Goal: Information Seeking & Learning: Learn about a topic

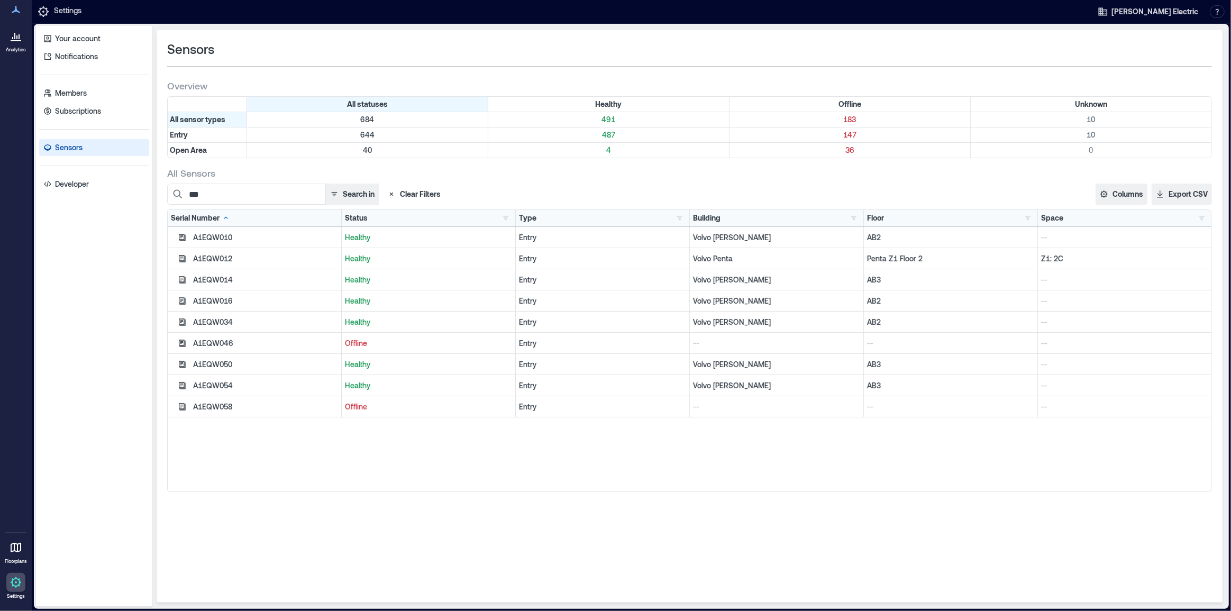
click at [16, 41] on icon at bounding box center [16, 40] width 11 height 1
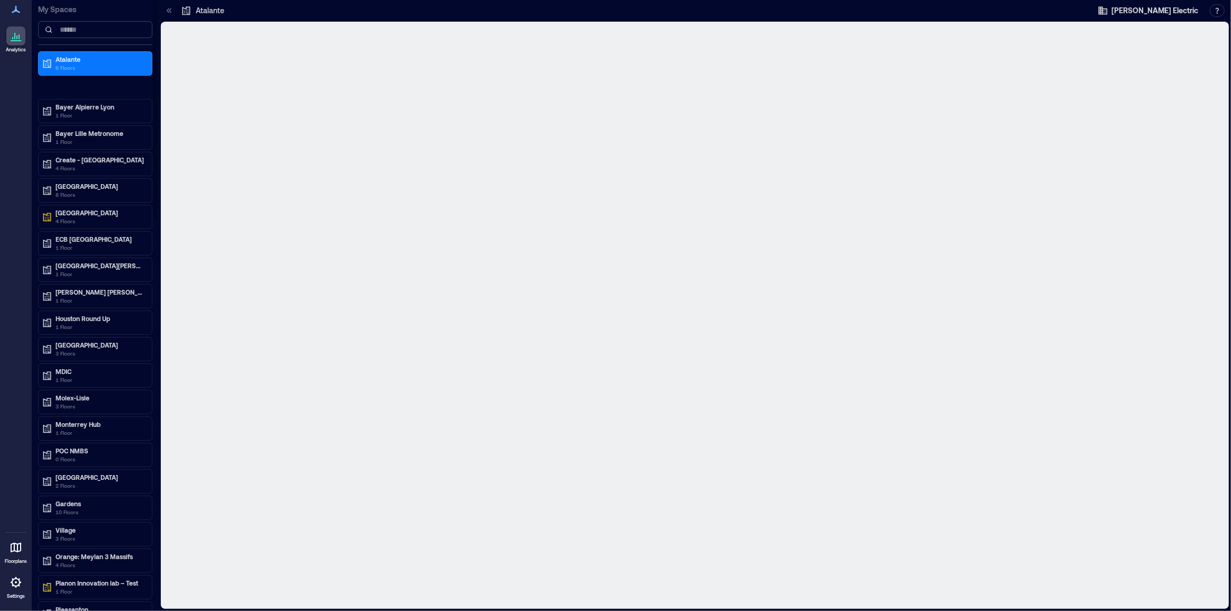
click at [89, 33] on input at bounding box center [95, 29] width 114 height 17
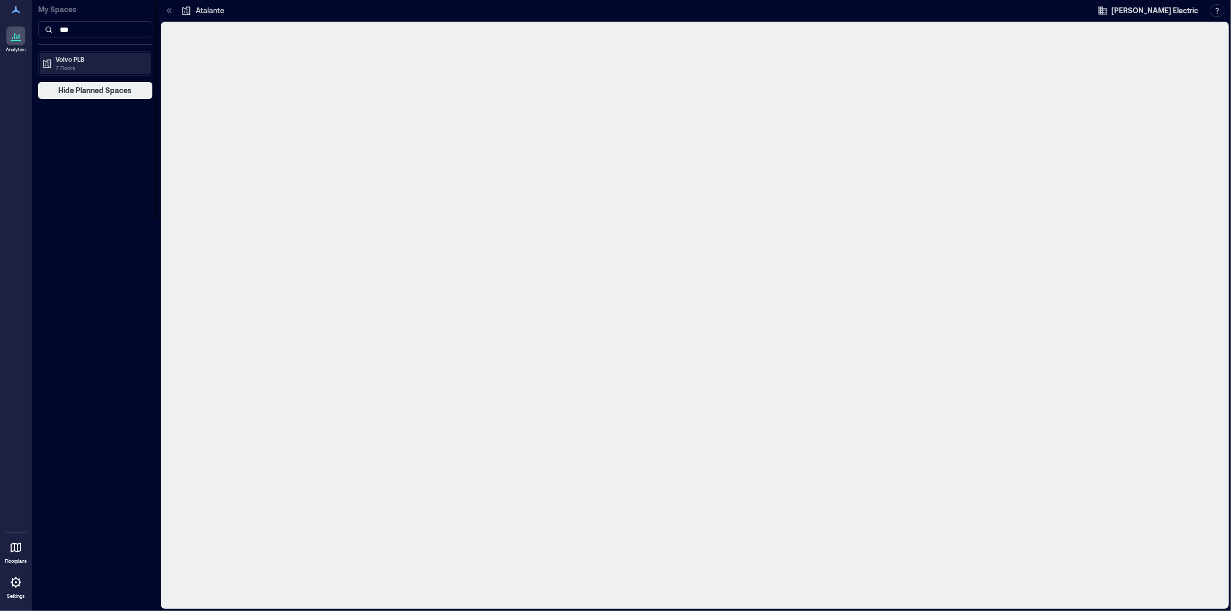
type input "***"
click at [100, 62] on p "Volvo PLB" at bounding box center [100, 59] width 89 height 8
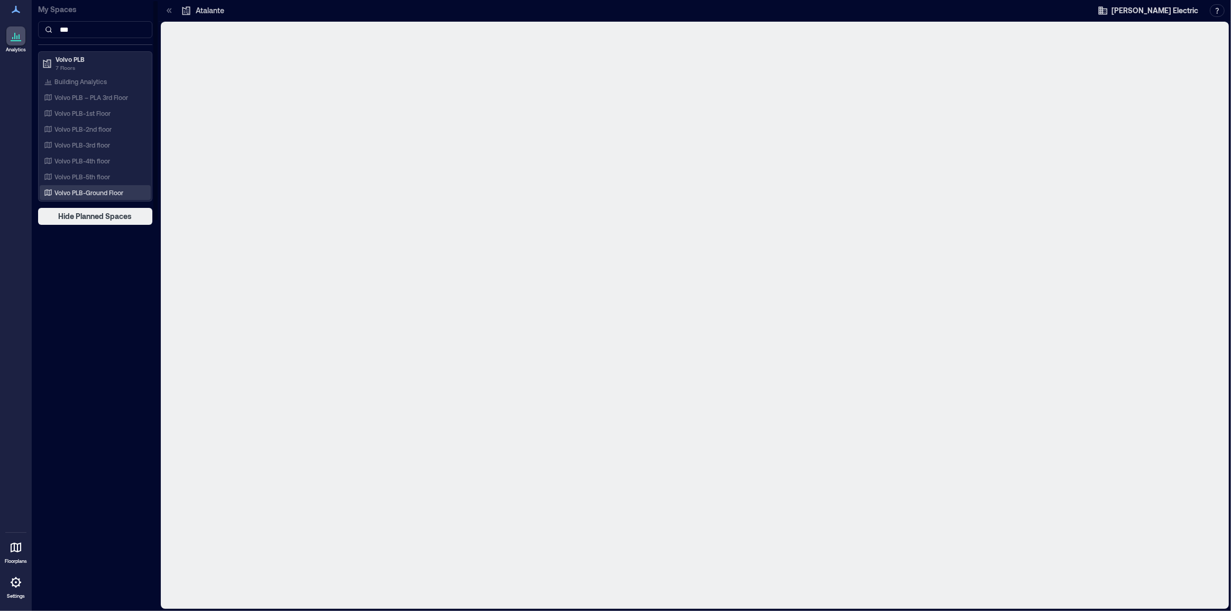
click at [100, 189] on p "Volvo PLB-Ground Floor" at bounding box center [88, 192] width 69 height 8
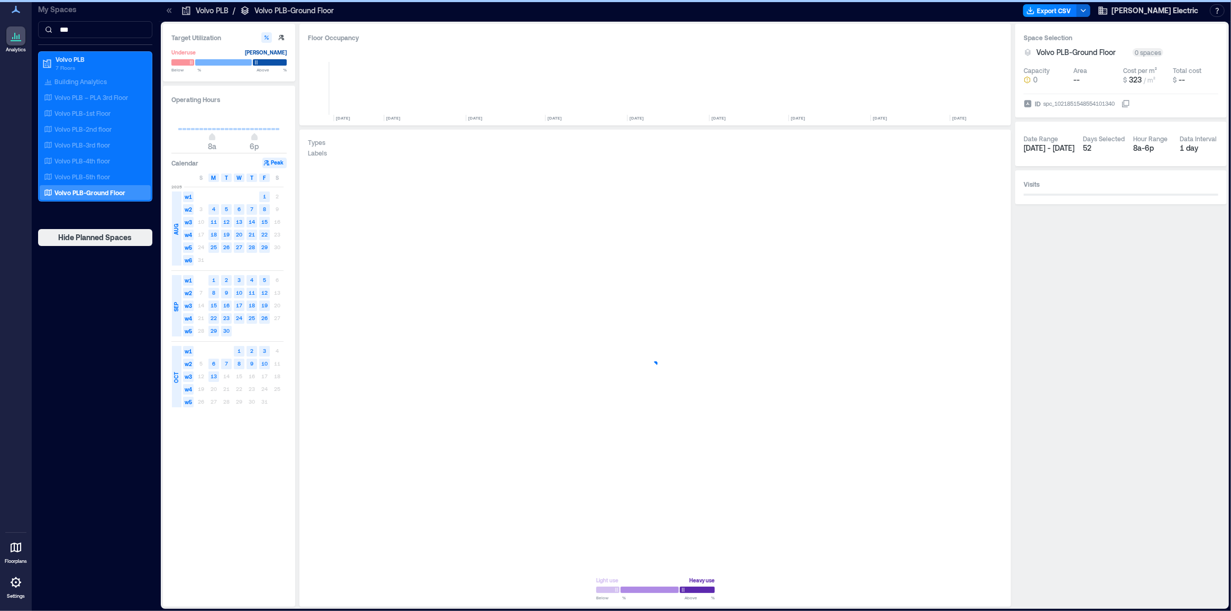
scroll to position [0, 2720]
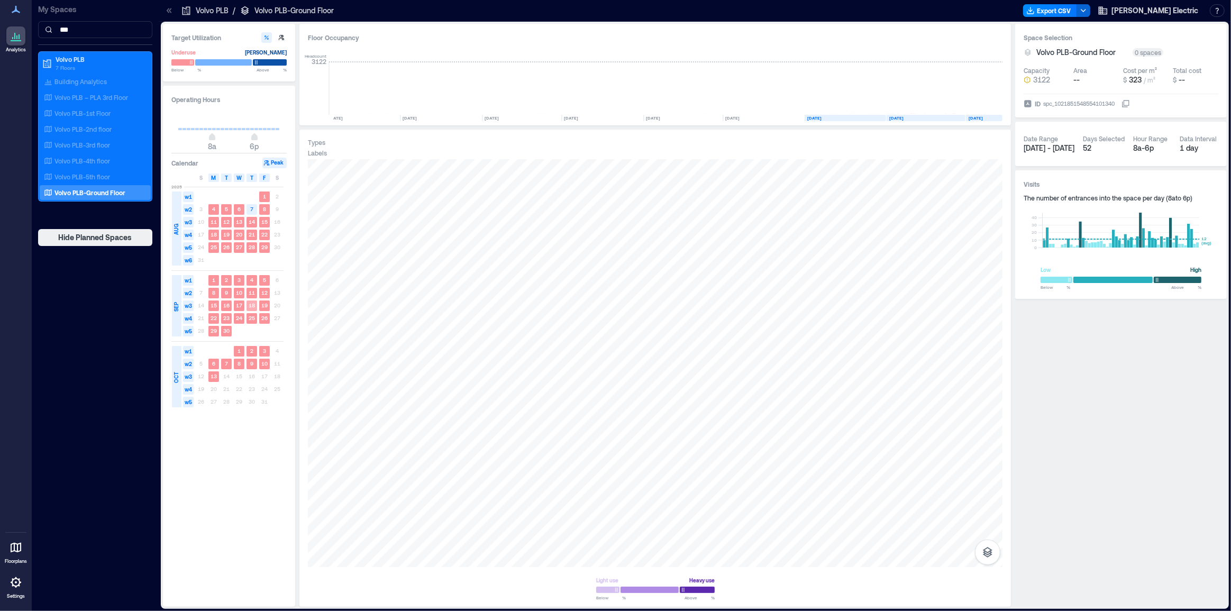
click at [251, 306] on text "18" at bounding box center [252, 305] width 6 height 6
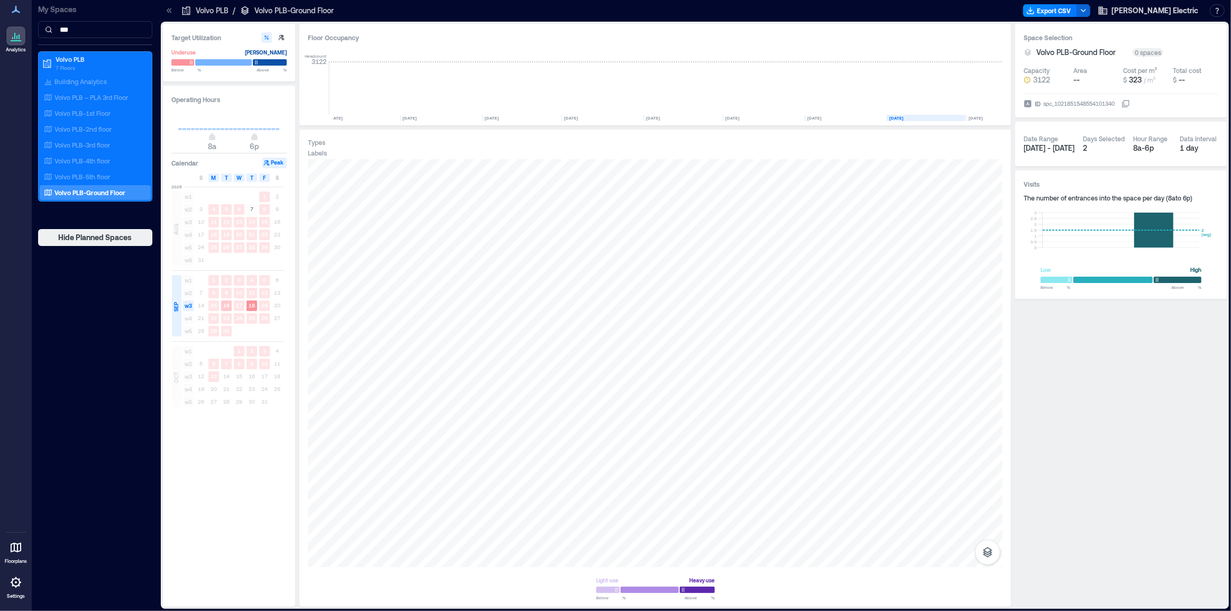
click at [224, 303] on text "16" at bounding box center [226, 305] width 6 height 6
click at [214, 301] on rect at bounding box center [213, 305] width 11 height 11
click at [188, 304] on span "w3" at bounding box center [188, 305] width 11 height 11
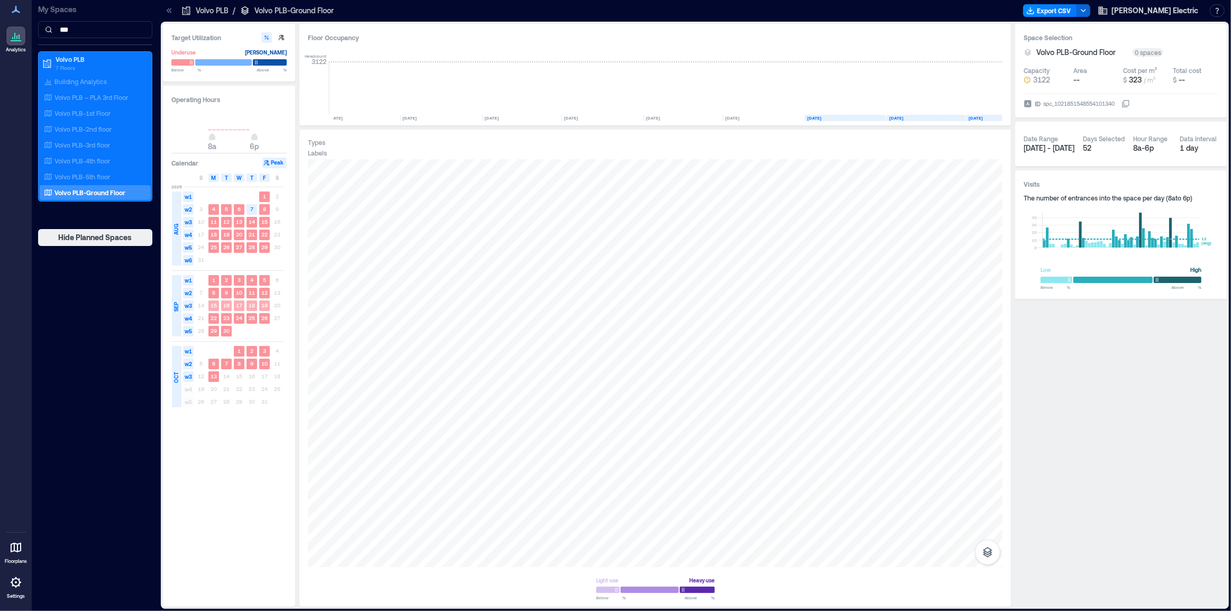
click at [185, 302] on span "w3" at bounding box center [188, 305] width 11 height 11
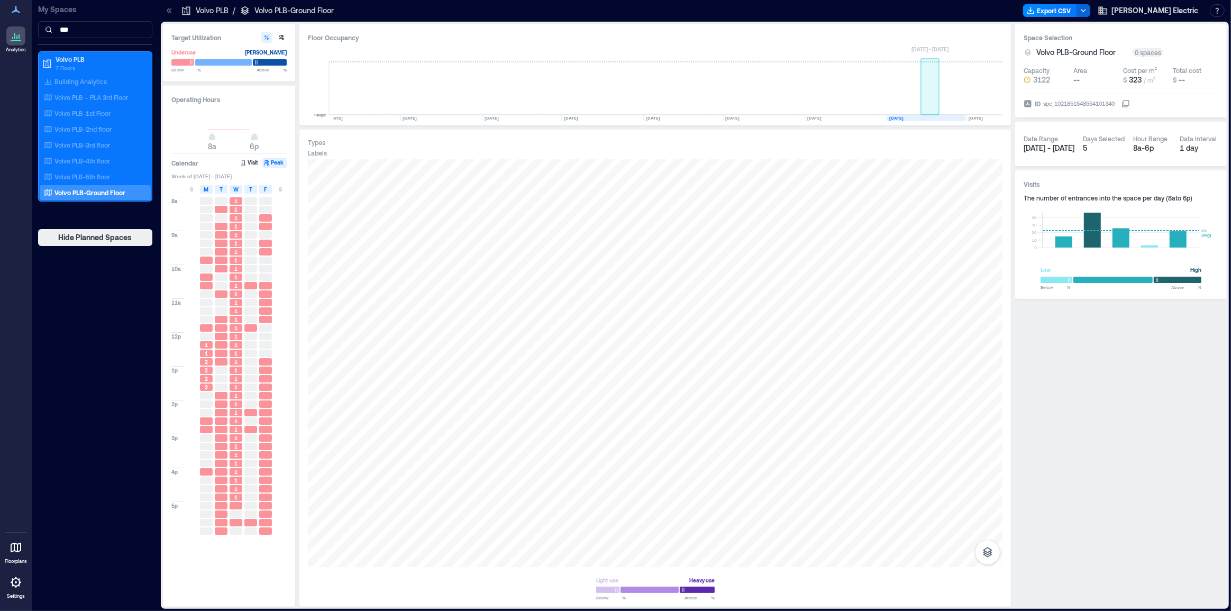
click at [929, 106] on rect at bounding box center [930, 88] width 19 height 53
click at [250, 163] on button "Visit" at bounding box center [250, 163] width 22 height 11
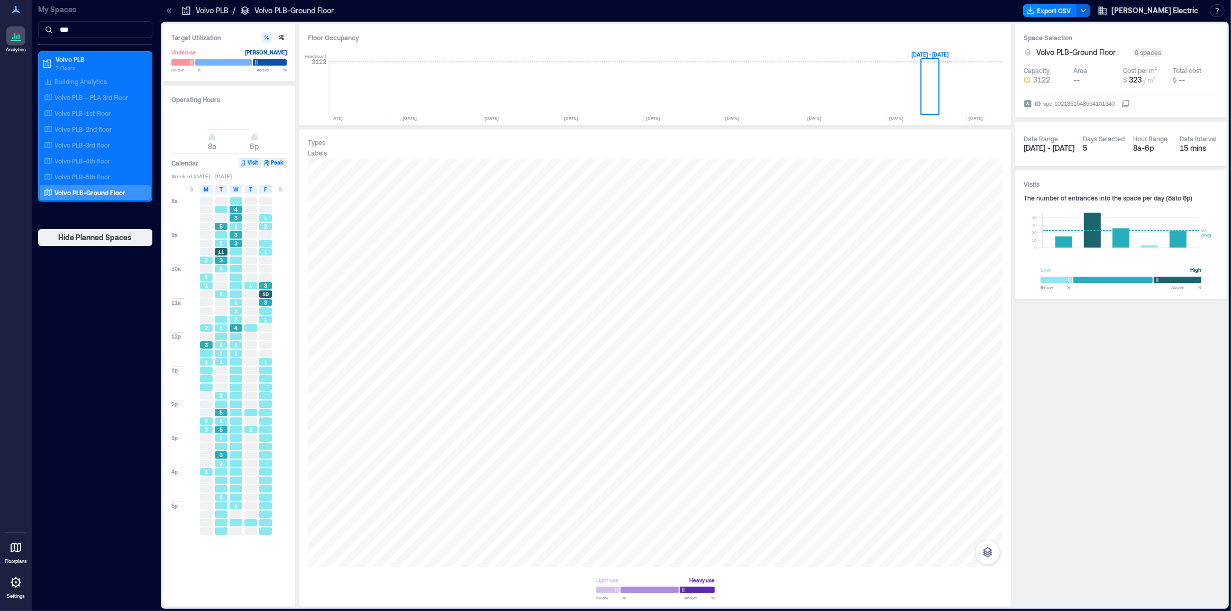
click at [277, 161] on button "Peak" at bounding box center [274, 163] width 24 height 11
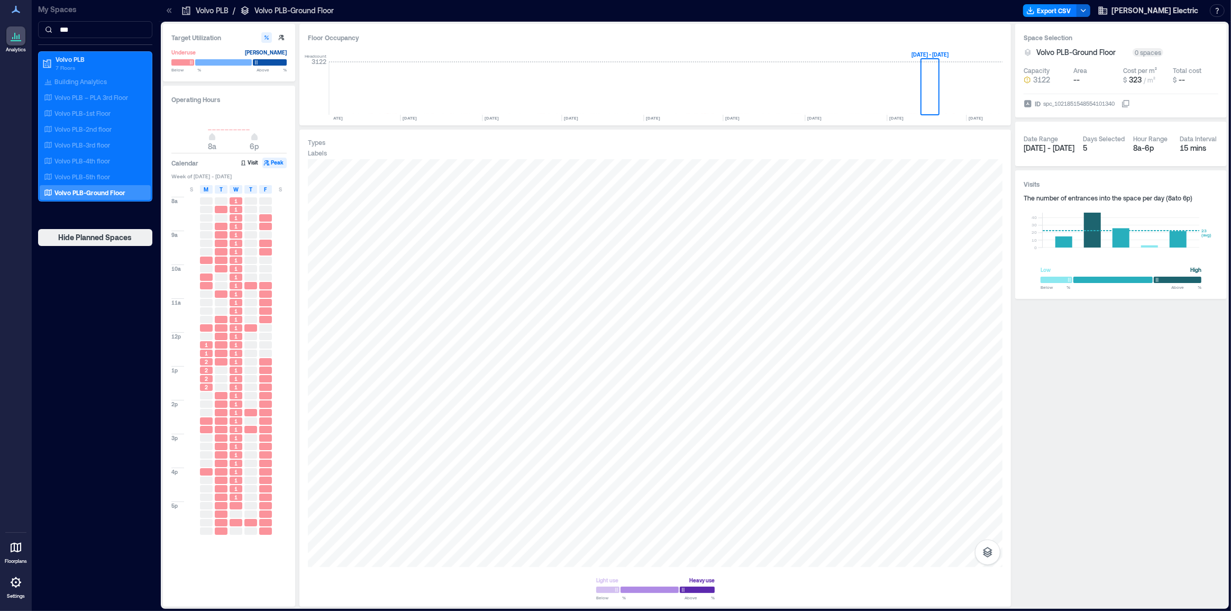
click at [221, 326] on div at bounding box center [221, 327] width 13 height 7
click at [247, 159] on button "Visit" at bounding box center [250, 163] width 22 height 11
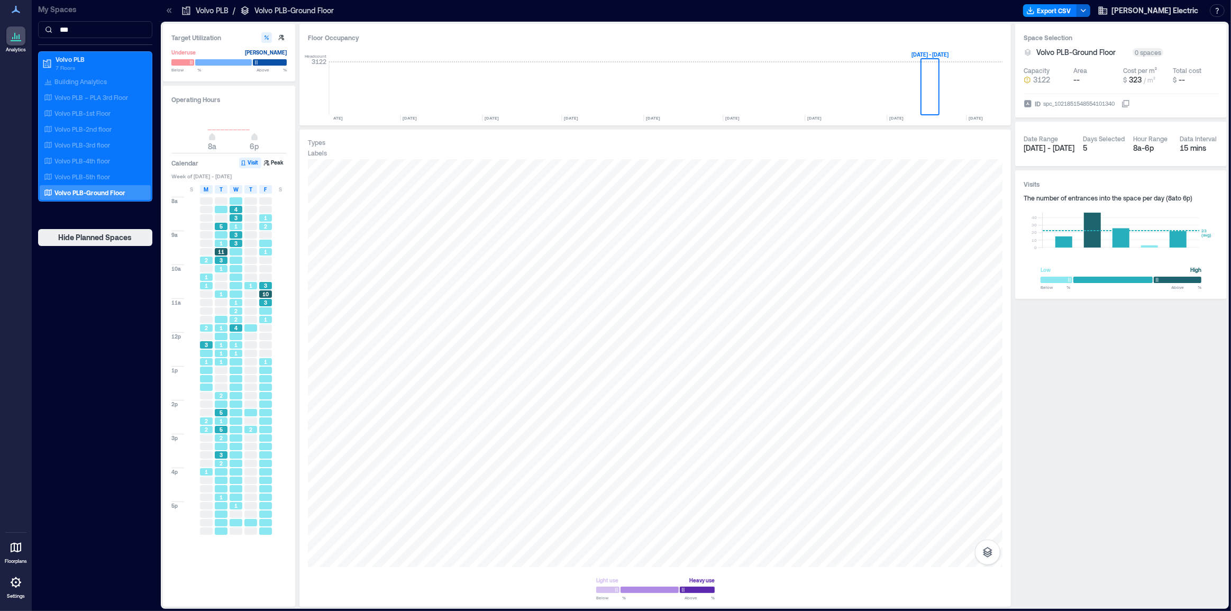
click at [223, 227] on div "5" at bounding box center [221, 226] width 13 height 7
click at [222, 252] on span "11" at bounding box center [221, 251] width 6 height 7
click at [273, 164] on button "Peak" at bounding box center [274, 163] width 24 height 11
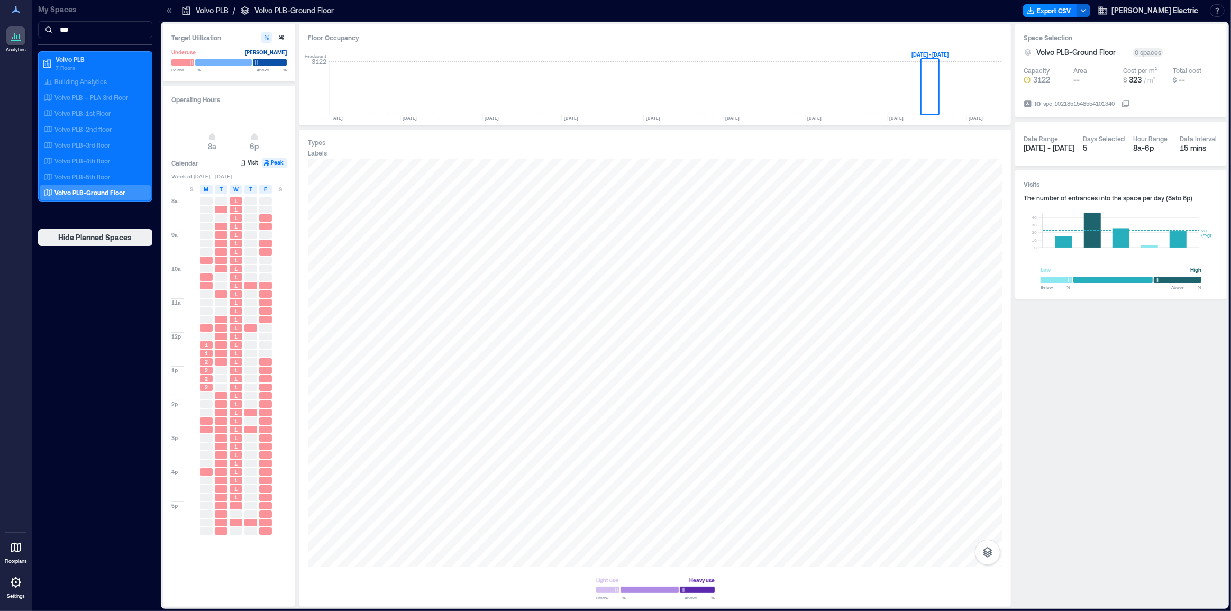
click at [219, 253] on div at bounding box center [221, 251] width 13 height 7
click at [219, 237] on div at bounding box center [221, 234] width 13 height 7
click at [219, 256] on div at bounding box center [221, 259] width 13 height 7
click at [220, 226] on div at bounding box center [221, 226] width 13 height 7
click at [222, 207] on div at bounding box center [221, 209] width 13 height 7
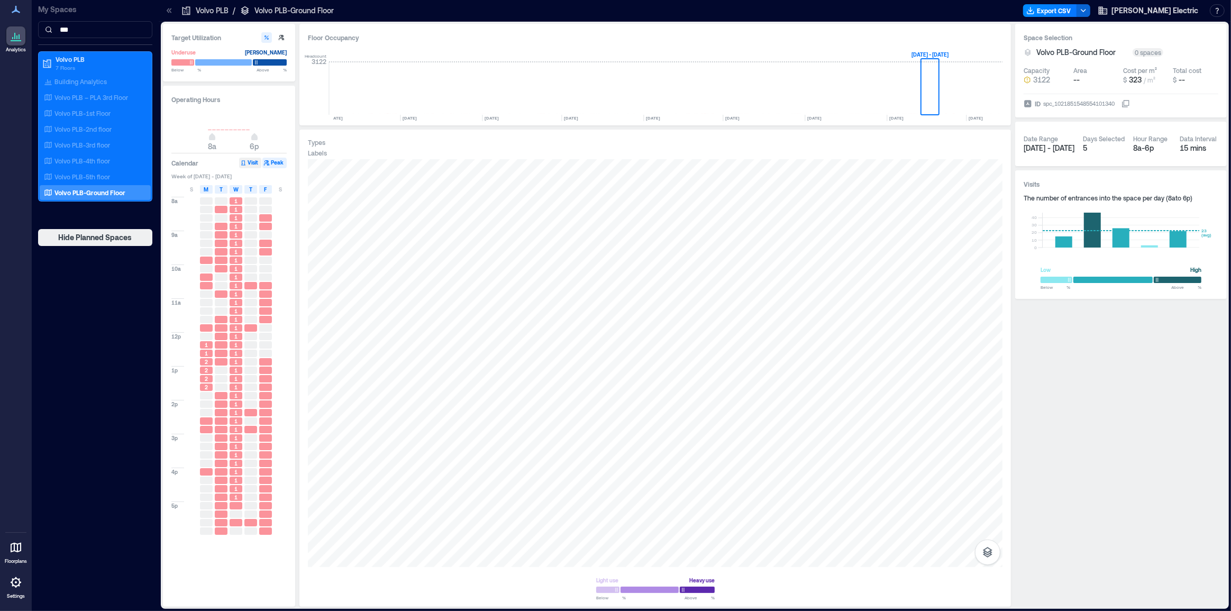
click at [253, 164] on button "Visit" at bounding box center [250, 163] width 22 height 11
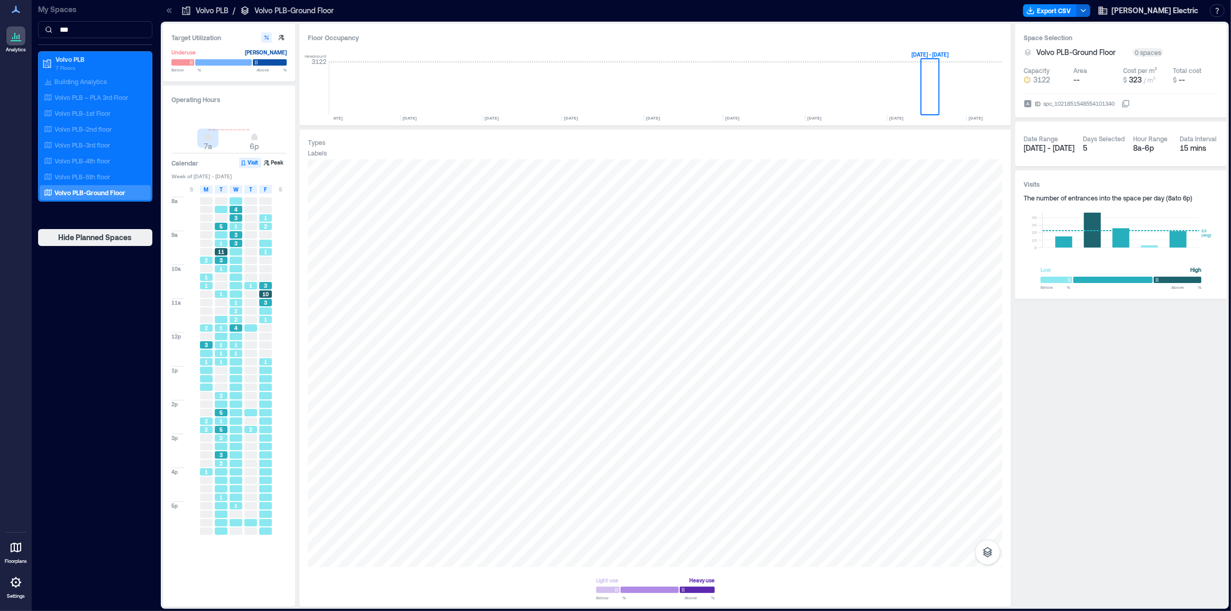
type input "*"
drag, startPoint x: 210, startPoint y: 139, endPoint x: 206, endPoint y: 134, distance: 6.8
click at [205, 136] on span "7a" at bounding box center [208, 138] width 6 height 4
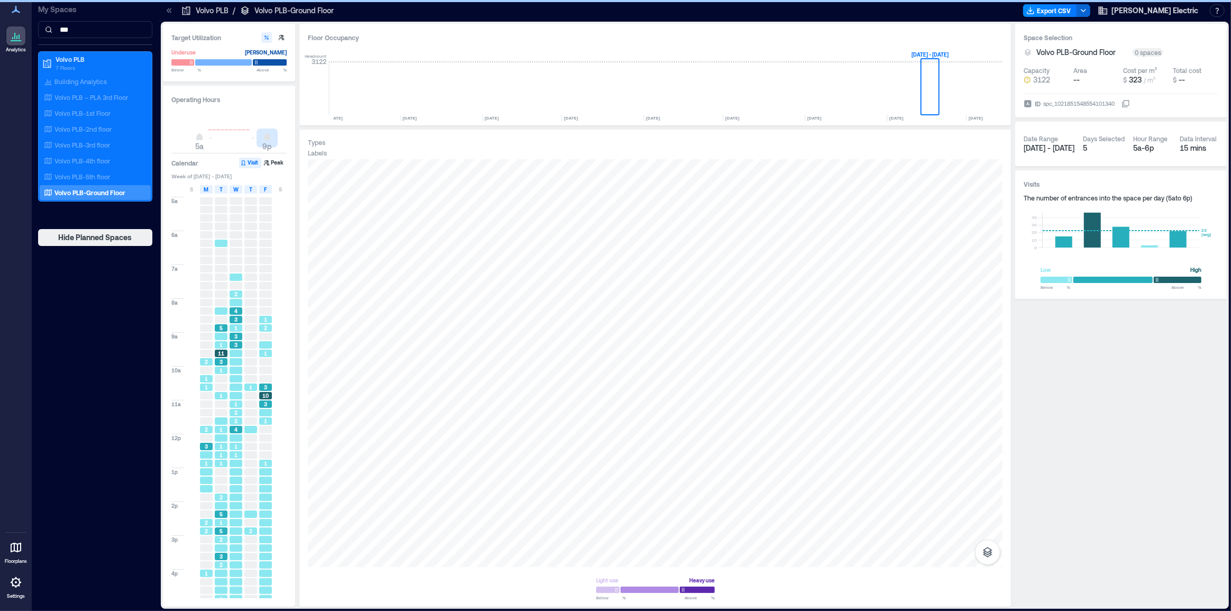
drag, startPoint x: 256, startPoint y: 137, endPoint x: 275, endPoint y: 136, distance: 18.5
click at [269, 136] on span "9p" at bounding box center [267, 138] width 6 height 4
type input "**"
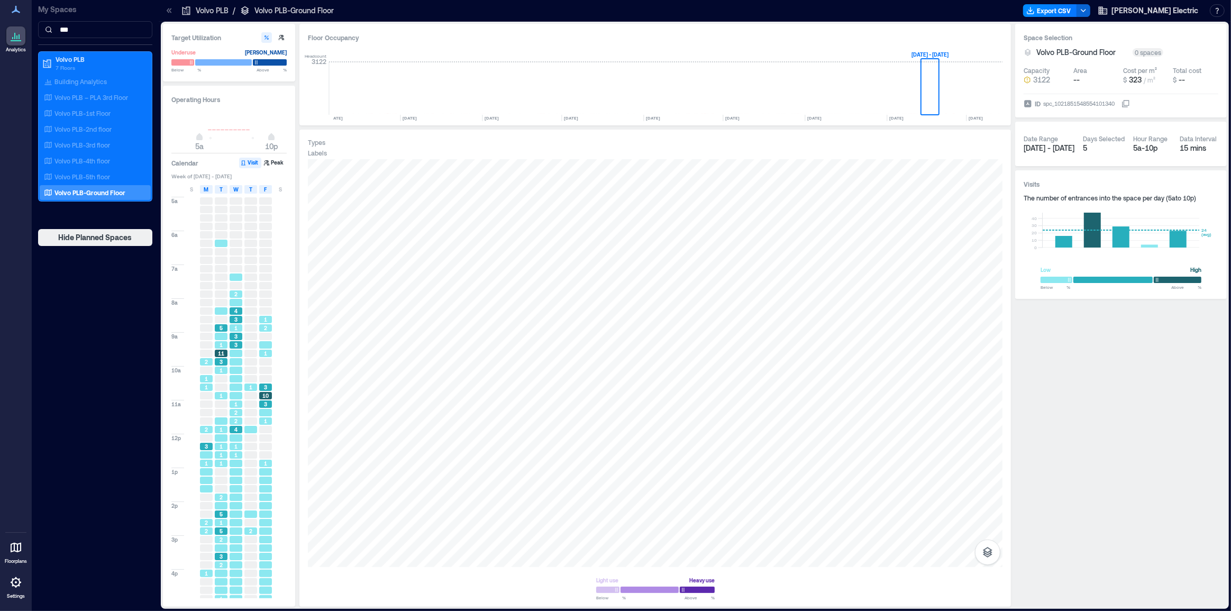
scroll to position [48, 0]
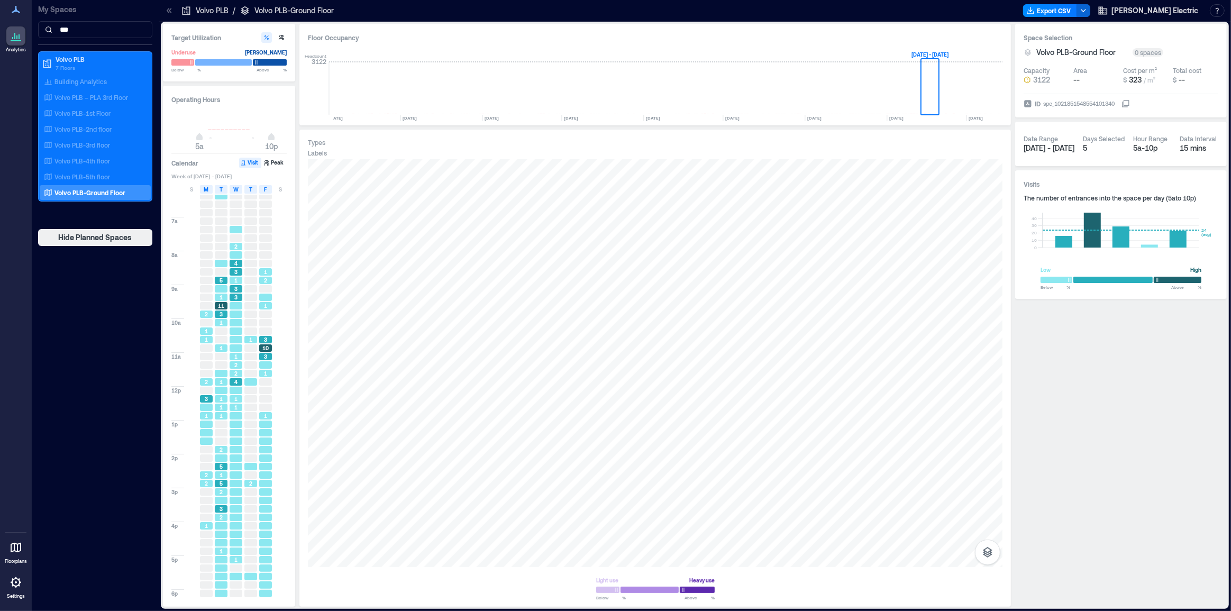
click at [225, 312] on div "3" at bounding box center [221, 313] width 13 height 7
click at [111, 113] on div "Volvo PLB-1st Floor" at bounding box center [93, 113] width 103 height 11
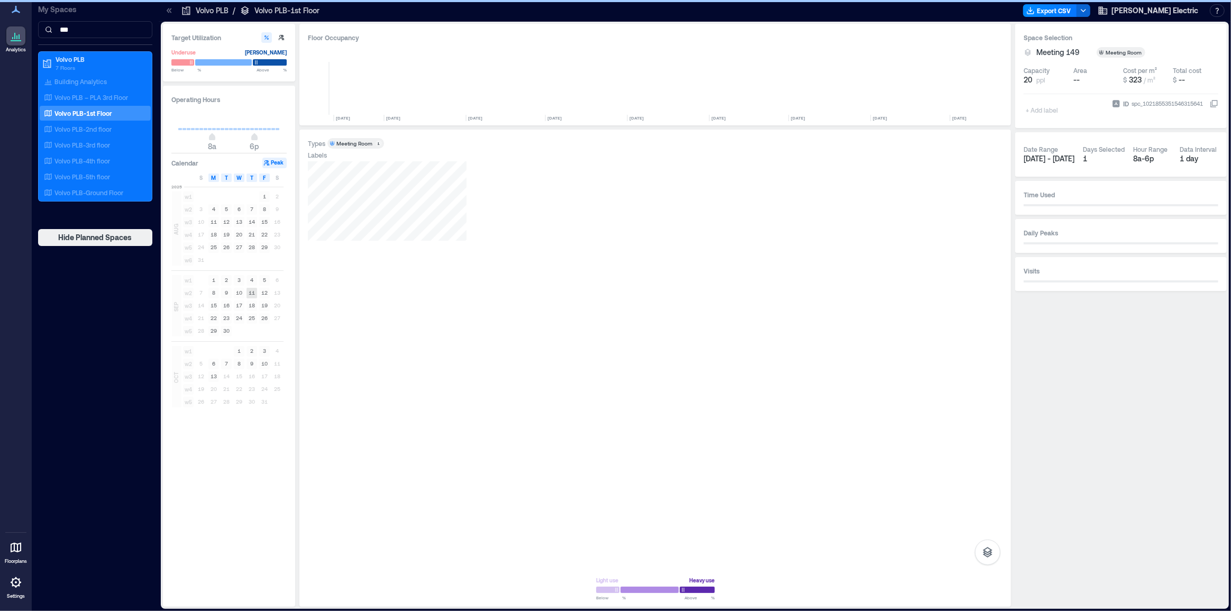
scroll to position [0, 2720]
click at [191, 305] on span "w3" at bounding box center [188, 305] width 11 height 11
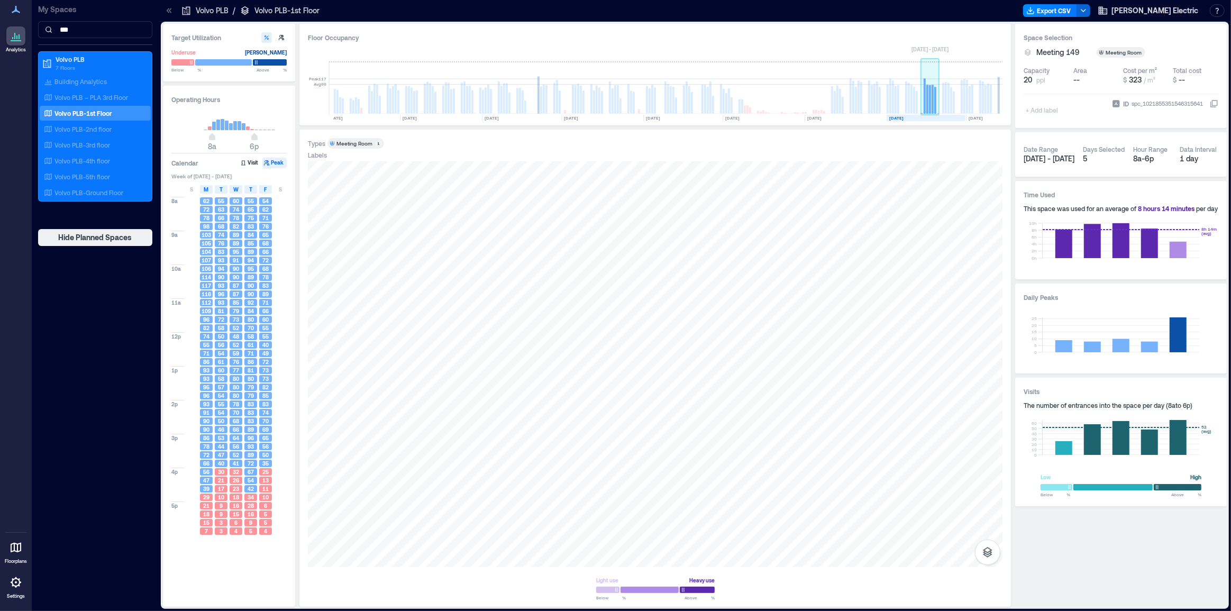
click at [932, 101] on rect at bounding box center [932, 99] width 2 height 29
click at [248, 160] on button "Visit" at bounding box center [250, 163] width 22 height 11
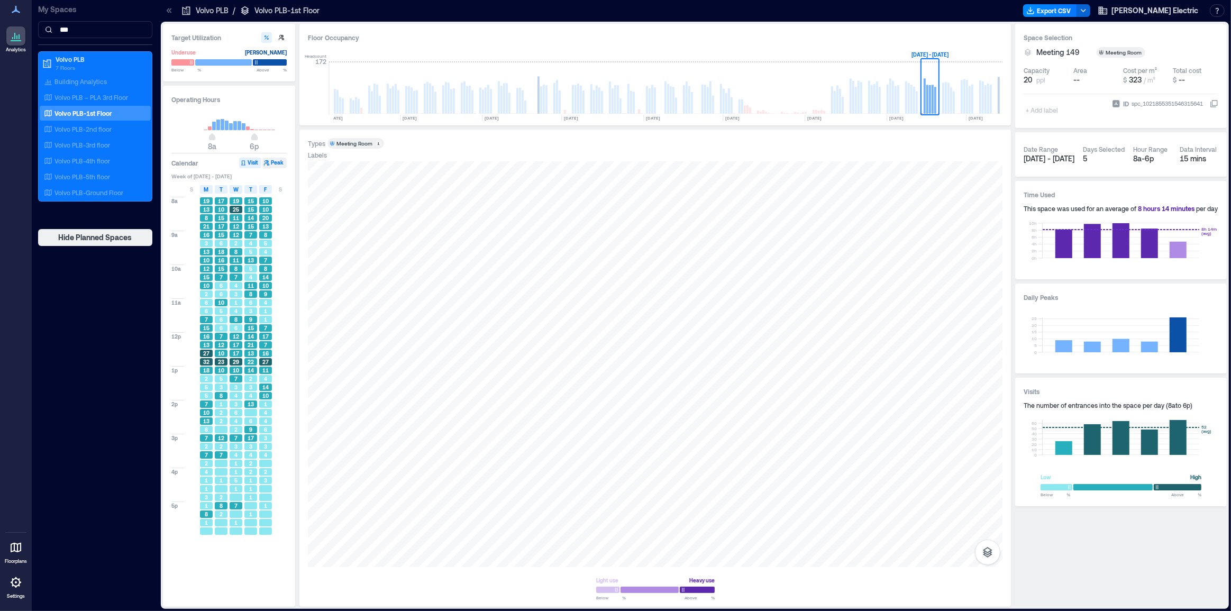
click at [279, 163] on button "Peak" at bounding box center [274, 163] width 24 height 11
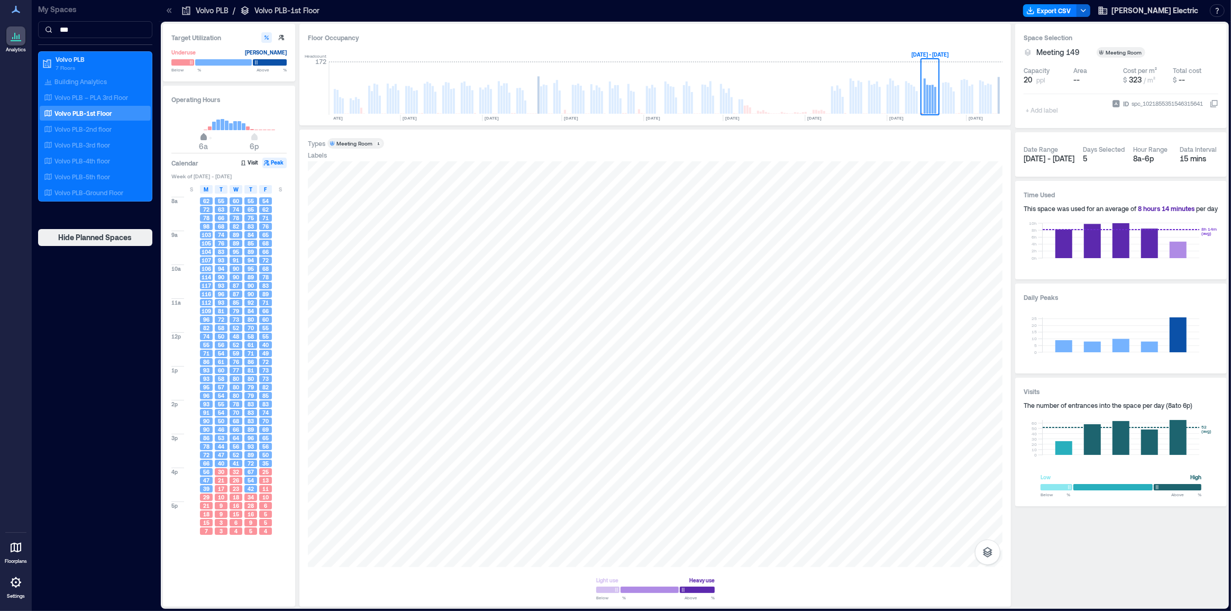
click at [205, 137] on span "6a" at bounding box center [203, 138] width 6 height 4
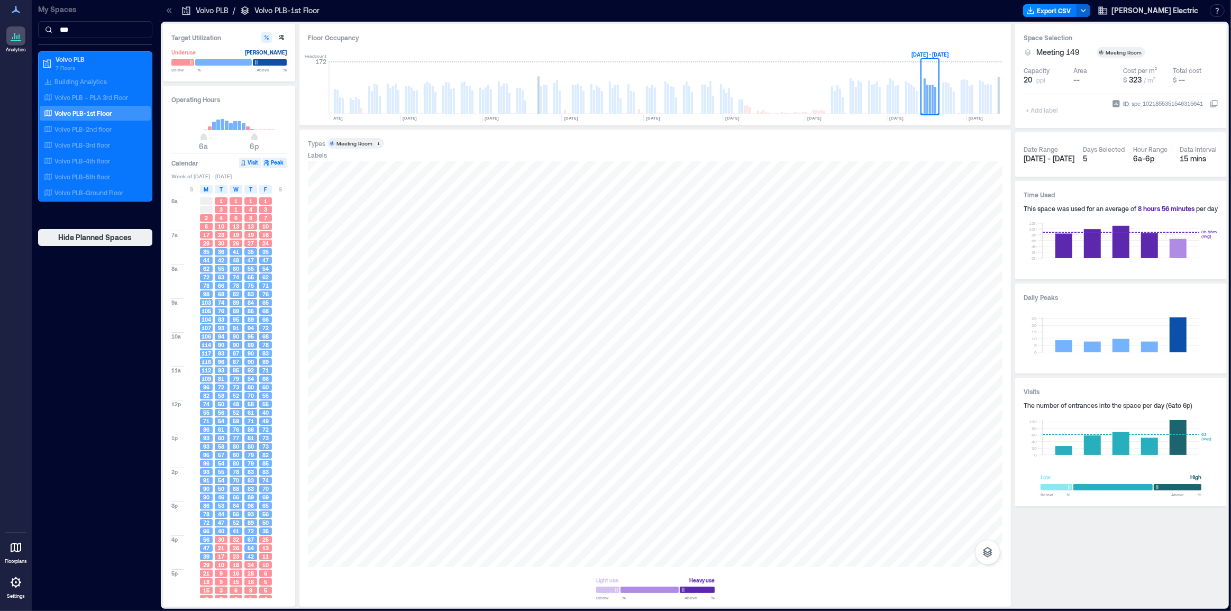
click at [248, 165] on button "Visit" at bounding box center [250, 163] width 22 height 11
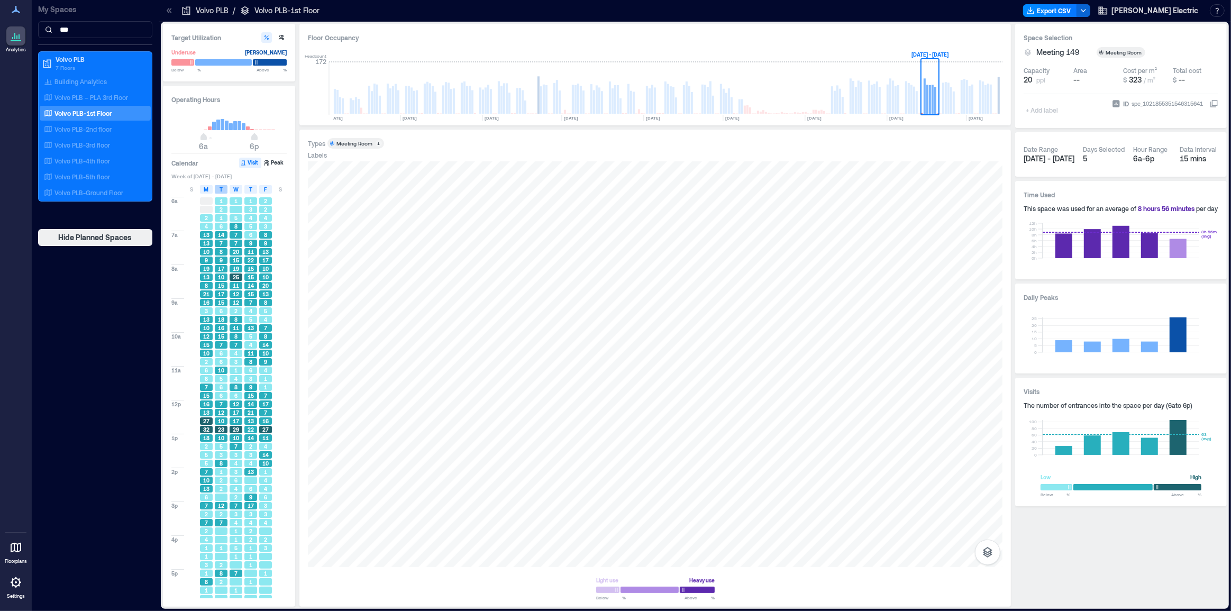
click at [218, 190] on div "T" at bounding box center [221, 189] width 13 height 8
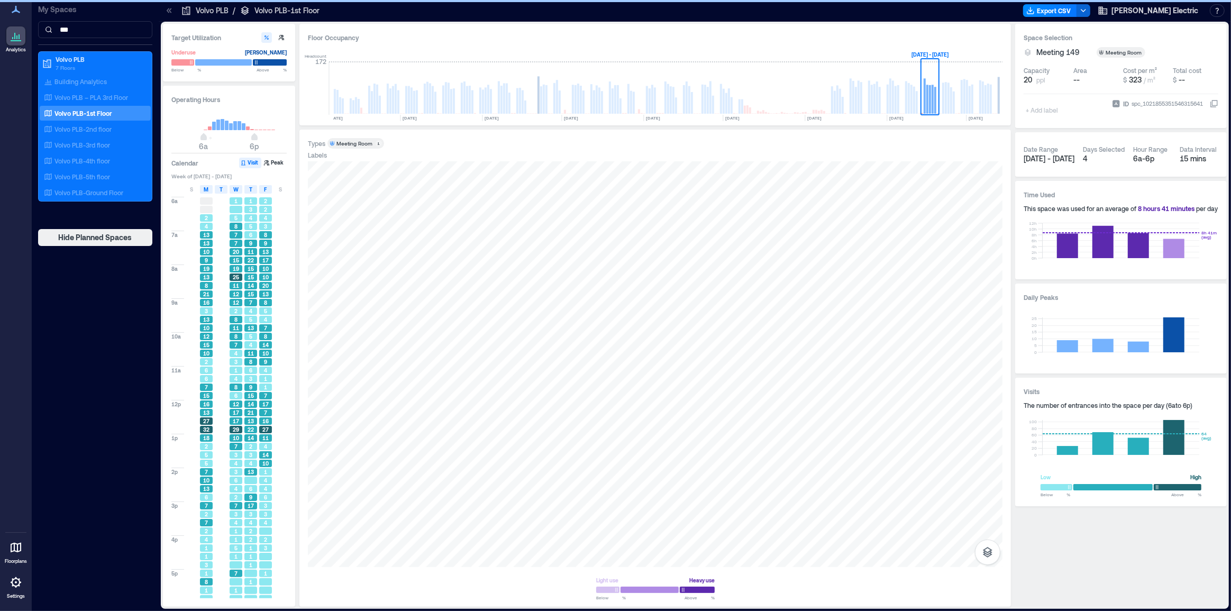
click at [222, 189] on span "T" at bounding box center [220, 189] width 3 height 8
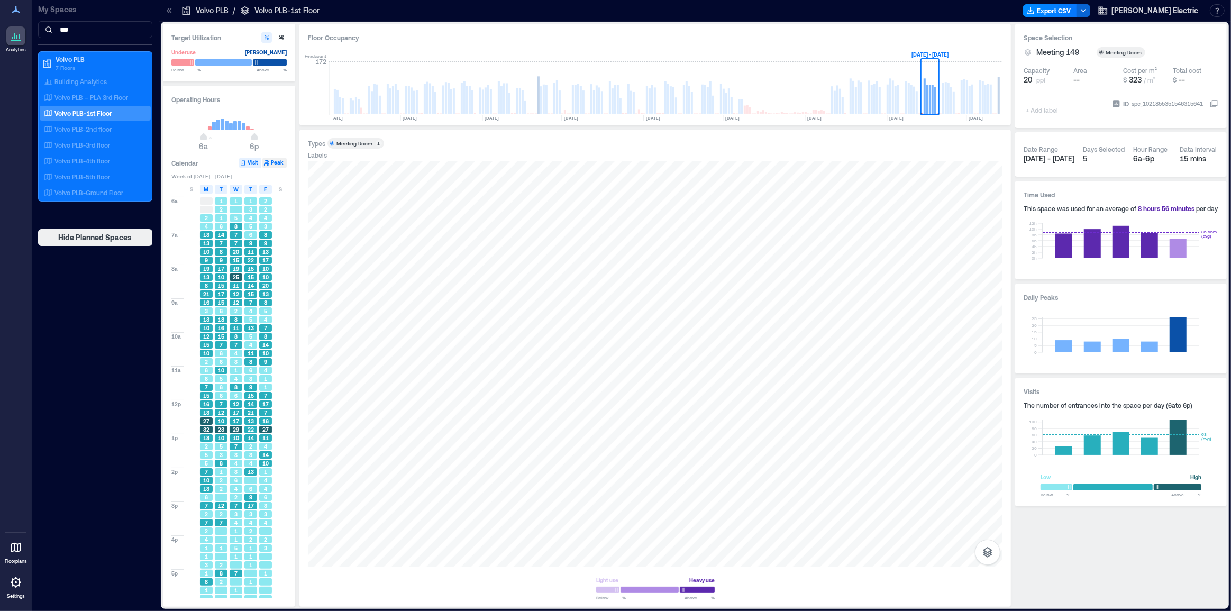
click at [275, 162] on button "Peak" at bounding box center [274, 163] width 24 height 11
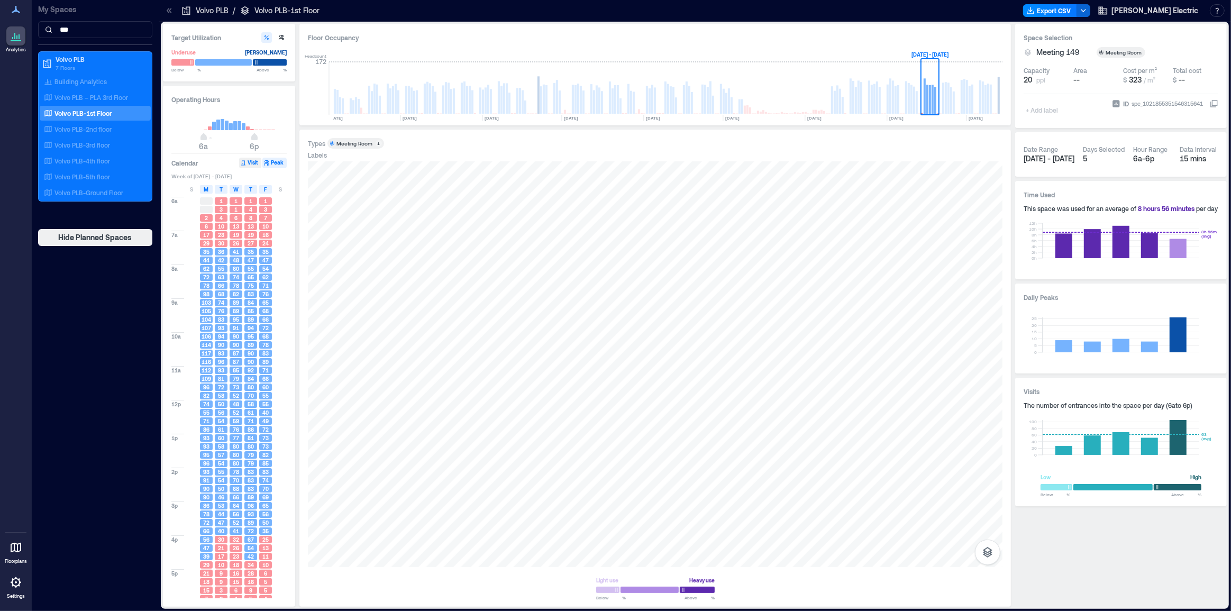
click at [254, 163] on button "Visit" at bounding box center [250, 163] width 22 height 11
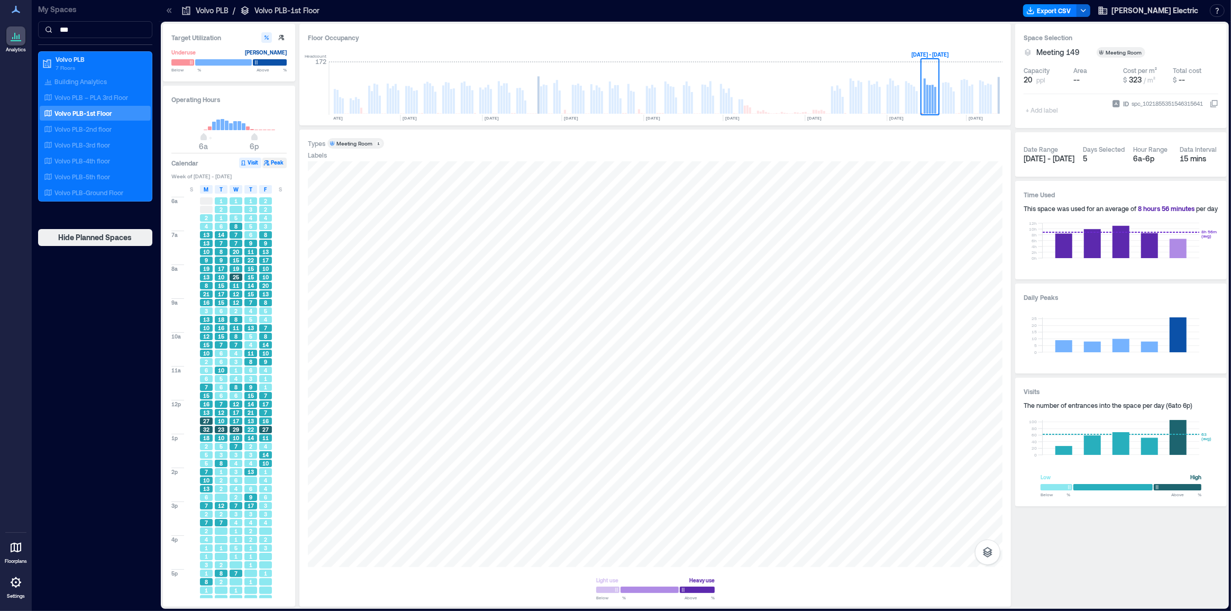
click at [274, 166] on button "Peak" at bounding box center [274, 163] width 24 height 11
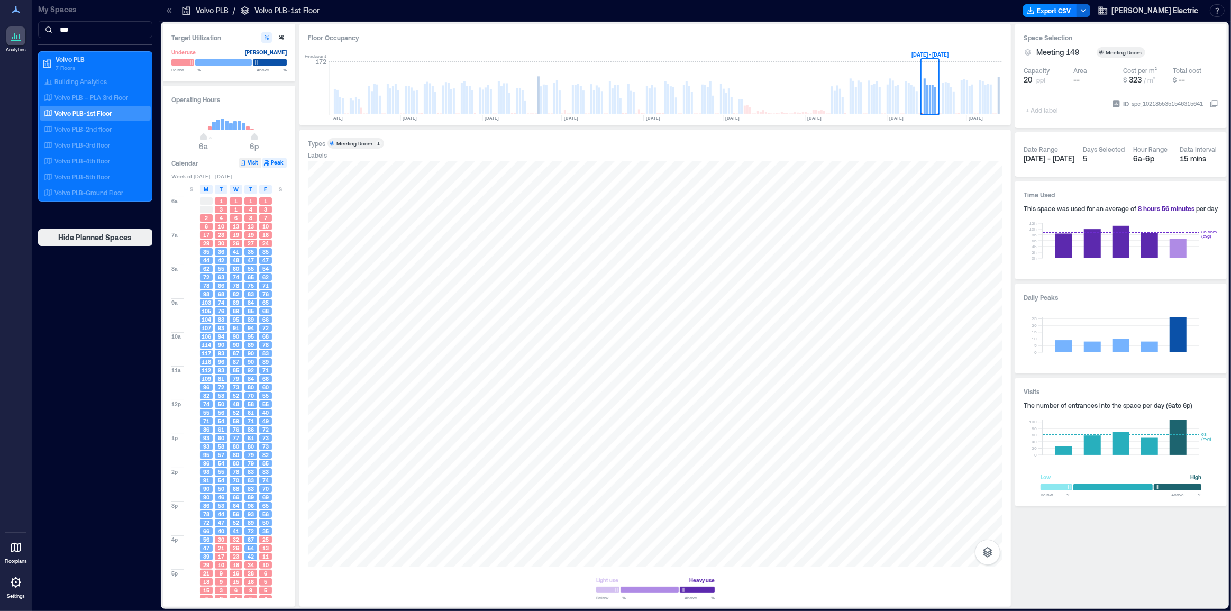
click at [251, 164] on button "Visit" at bounding box center [250, 163] width 22 height 11
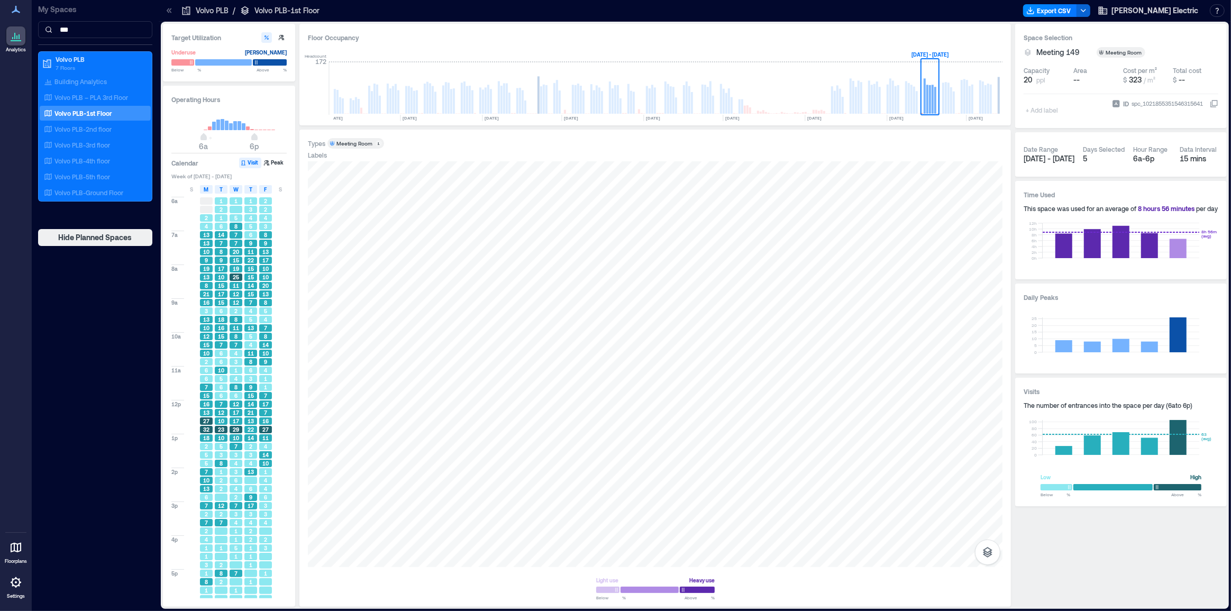
click at [279, 157] on div "Operating Hours 6a 6p Calendar Visit Peak Week of [DATE] - [DATE] S M T W T F S…" at bounding box center [229, 346] width 132 height 521
click at [275, 161] on button "Peak" at bounding box center [274, 163] width 24 height 11
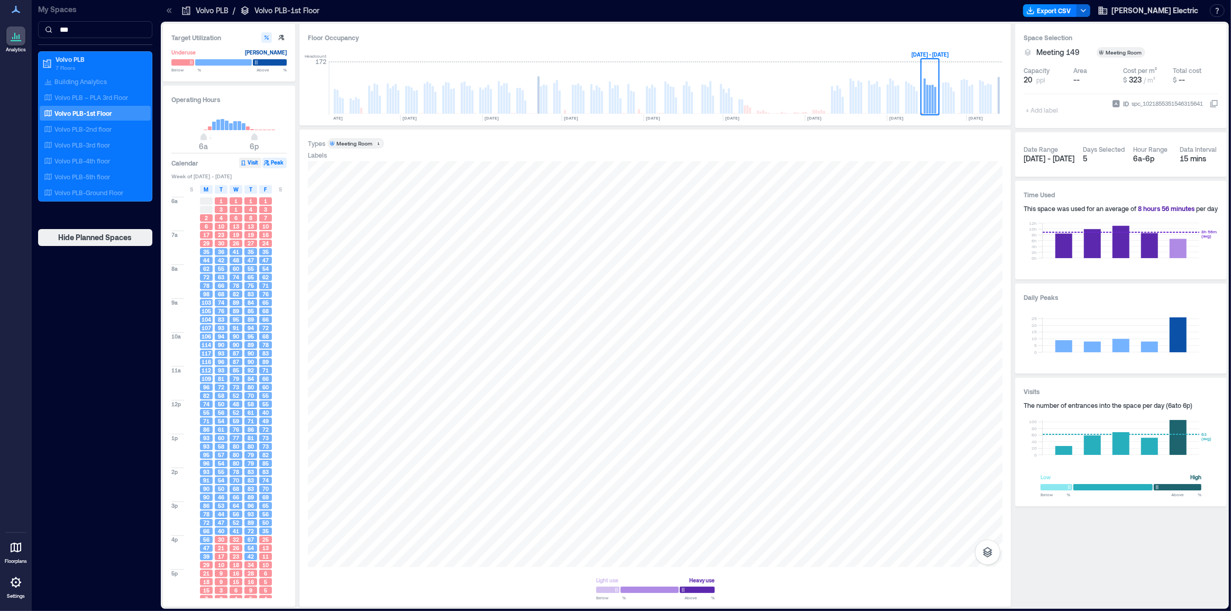
click at [256, 161] on button "Visit" at bounding box center [250, 163] width 22 height 11
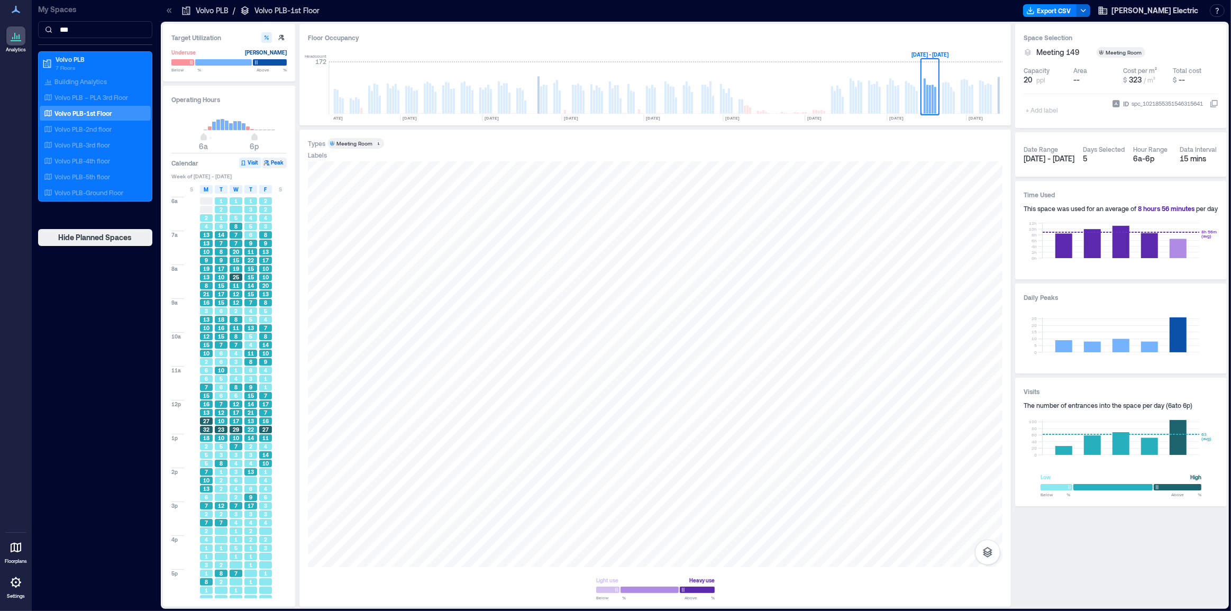
click at [270, 164] on button "Peak" at bounding box center [274, 163] width 24 height 11
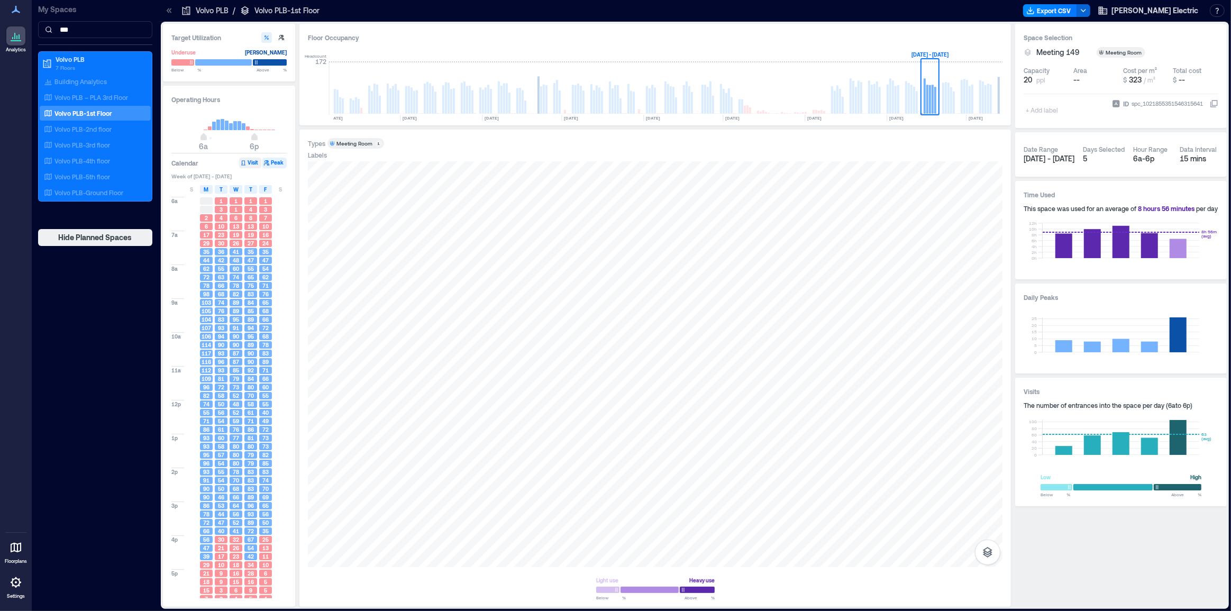
click at [246, 161] on icon "button" at bounding box center [243, 163] width 6 height 6
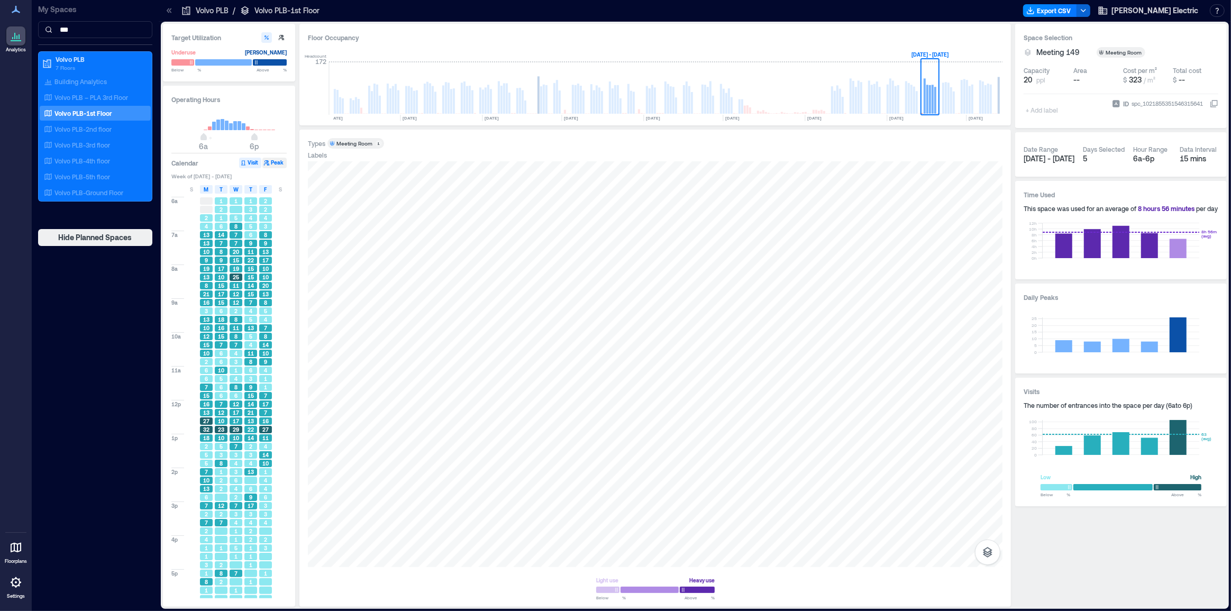
click at [280, 163] on button "Peak" at bounding box center [274, 163] width 24 height 11
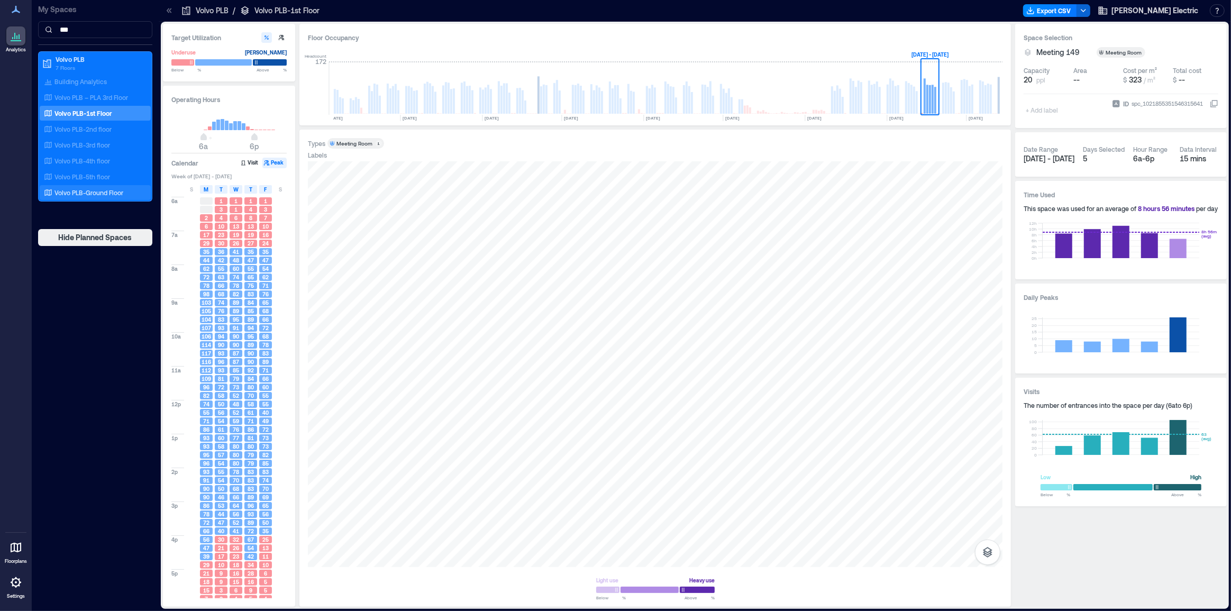
click at [92, 190] on p "Volvo PLB-Ground Floor" at bounding box center [88, 192] width 69 height 8
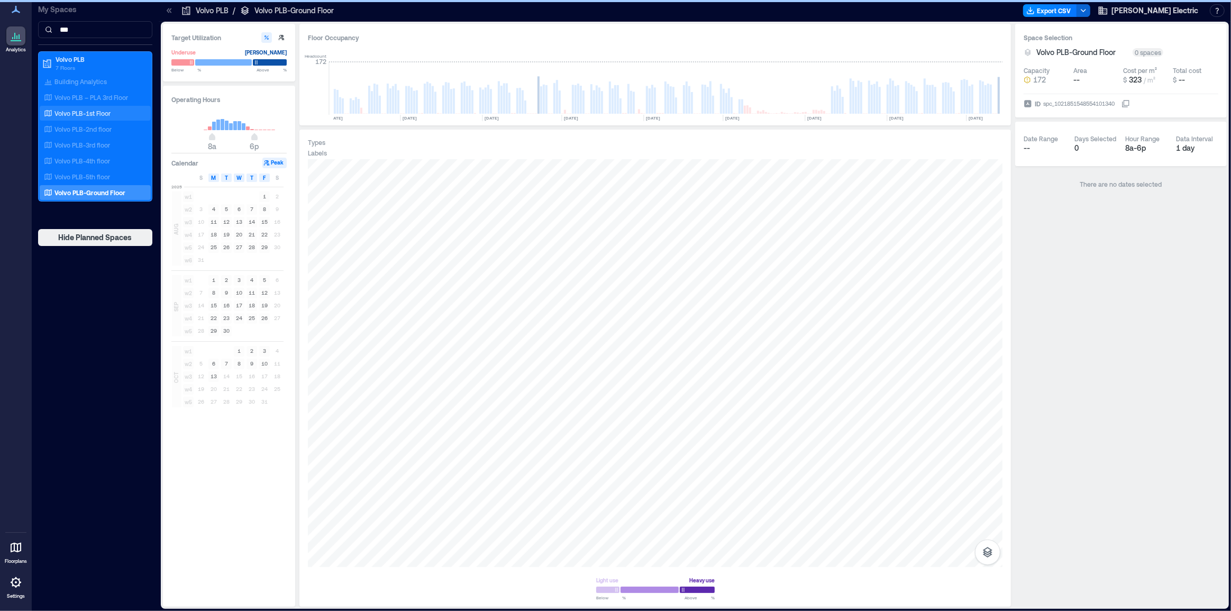
click at [103, 111] on p "Volvo PLB-1st Floor" at bounding box center [82, 113] width 56 height 8
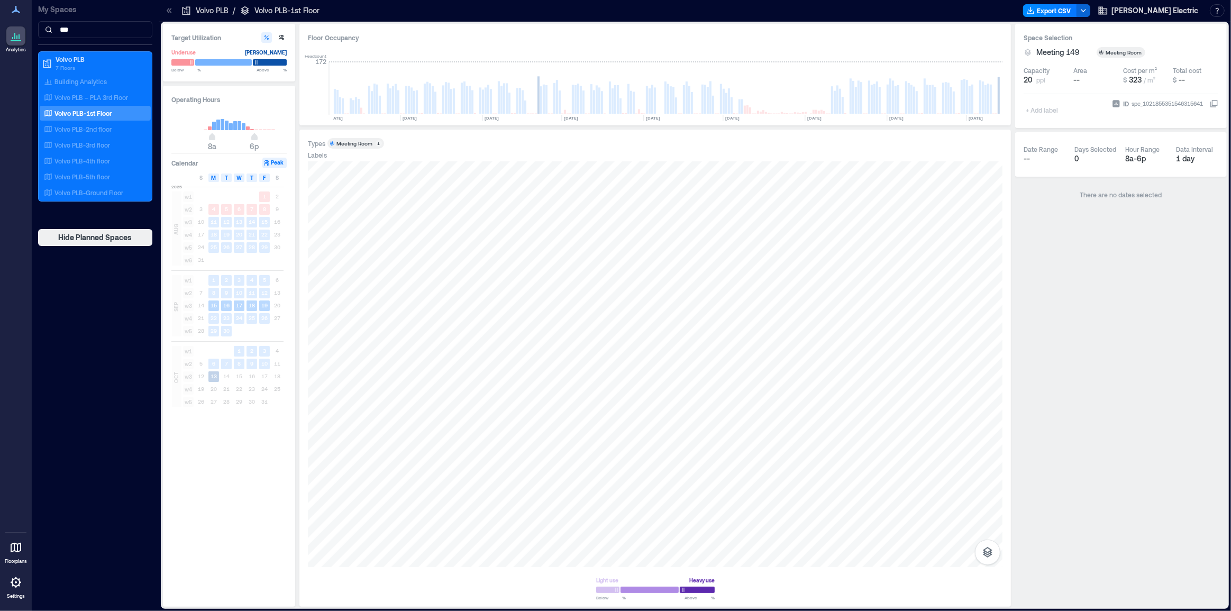
click at [192, 305] on span "w3" at bounding box center [188, 305] width 11 height 11
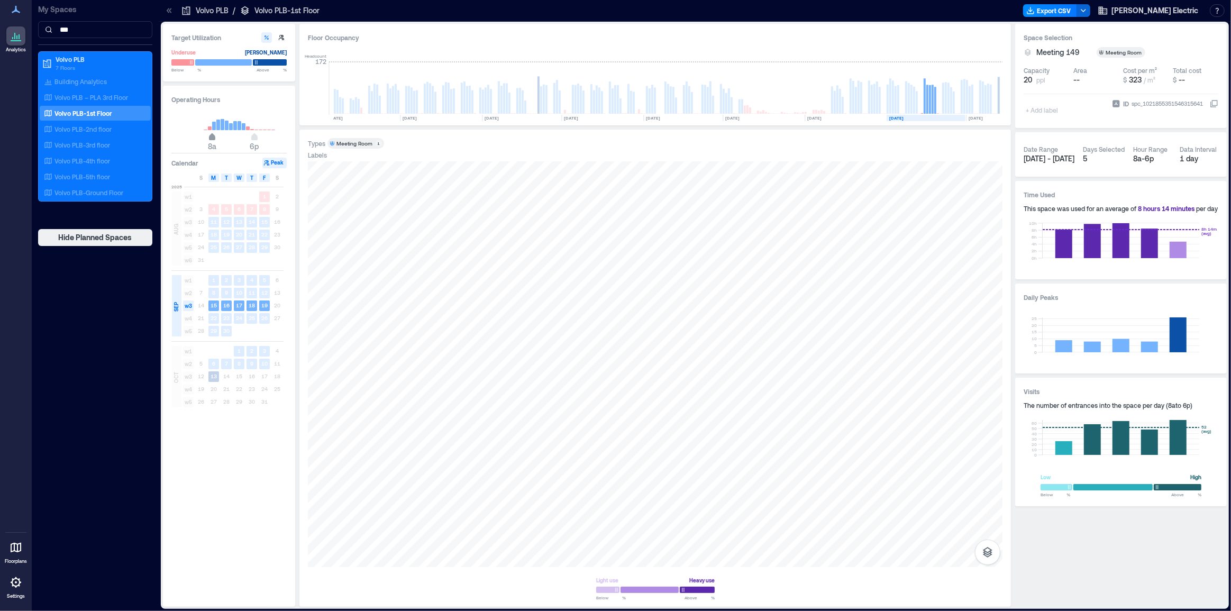
type input "*"
drag, startPoint x: 212, startPoint y: 138, endPoint x: 206, endPoint y: 227, distance: 89.5
click at [202, 136] on span "6a" at bounding box center [203, 138] width 6 height 4
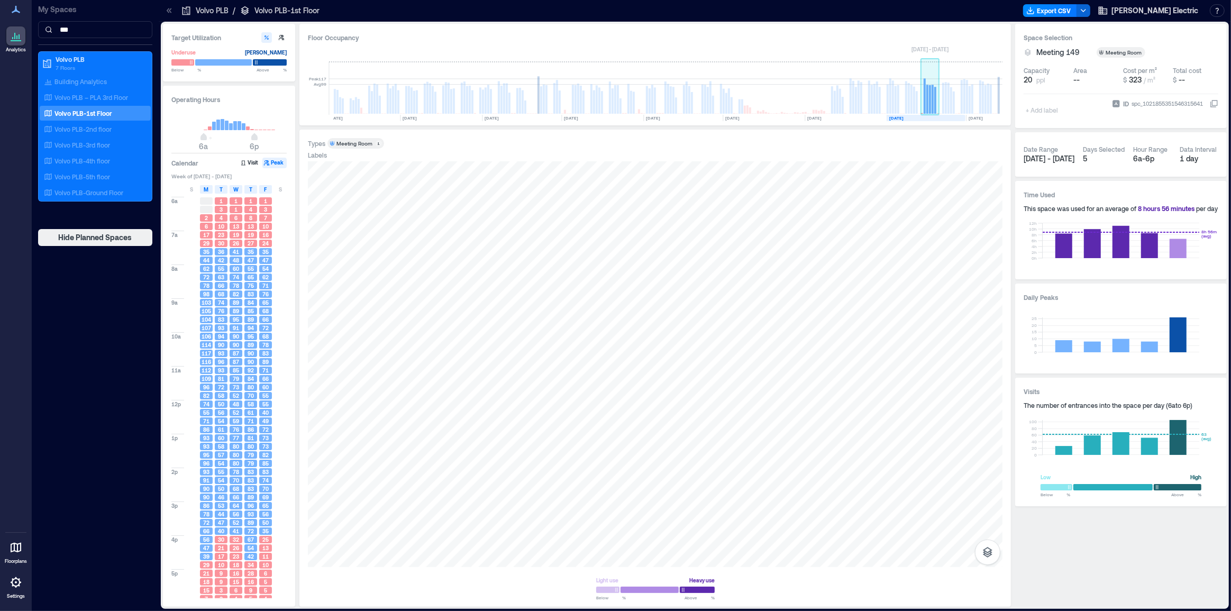
click at [930, 98] on rect at bounding box center [930, 99] width 2 height 29
click at [254, 136] on span "6p" at bounding box center [254, 138] width 6 height 4
type input "**"
click at [259, 136] on span "7p" at bounding box center [258, 138] width 6 height 4
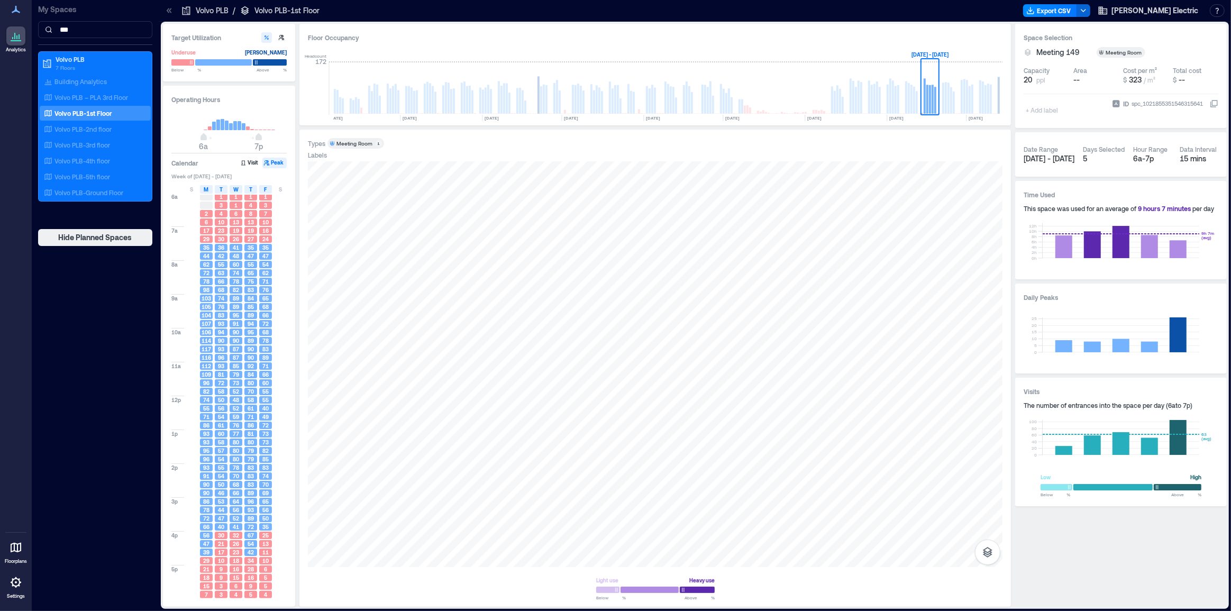
click at [224, 256] on span "42" at bounding box center [221, 255] width 6 height 7
click at [109, 194] on p "Volvo PLB-Ground Floor" at bounding box center [88, 192] width 69 height 8
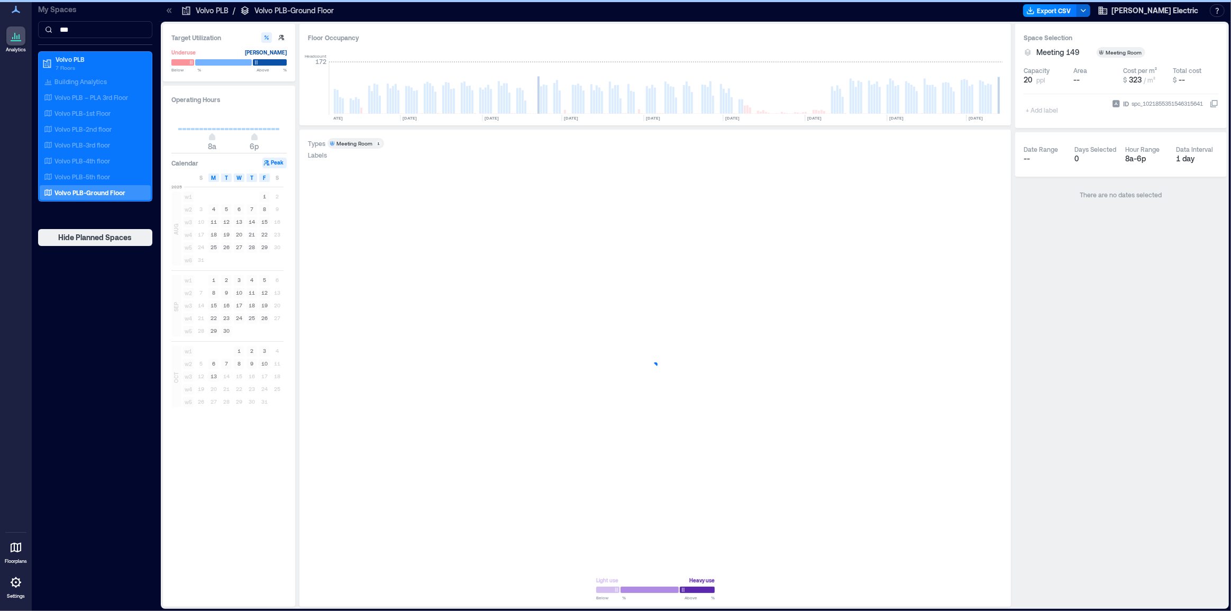
type input "*"
type input "**"
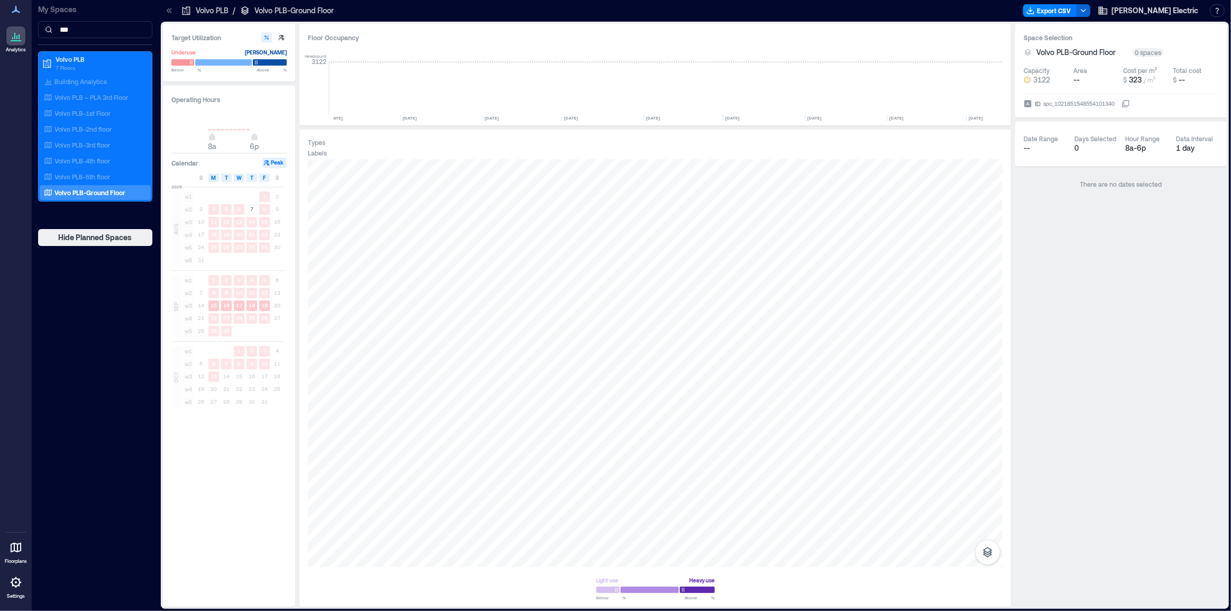
click at [187, 307] on span "w3" at bounding box center [188, 305] width 11 height 11
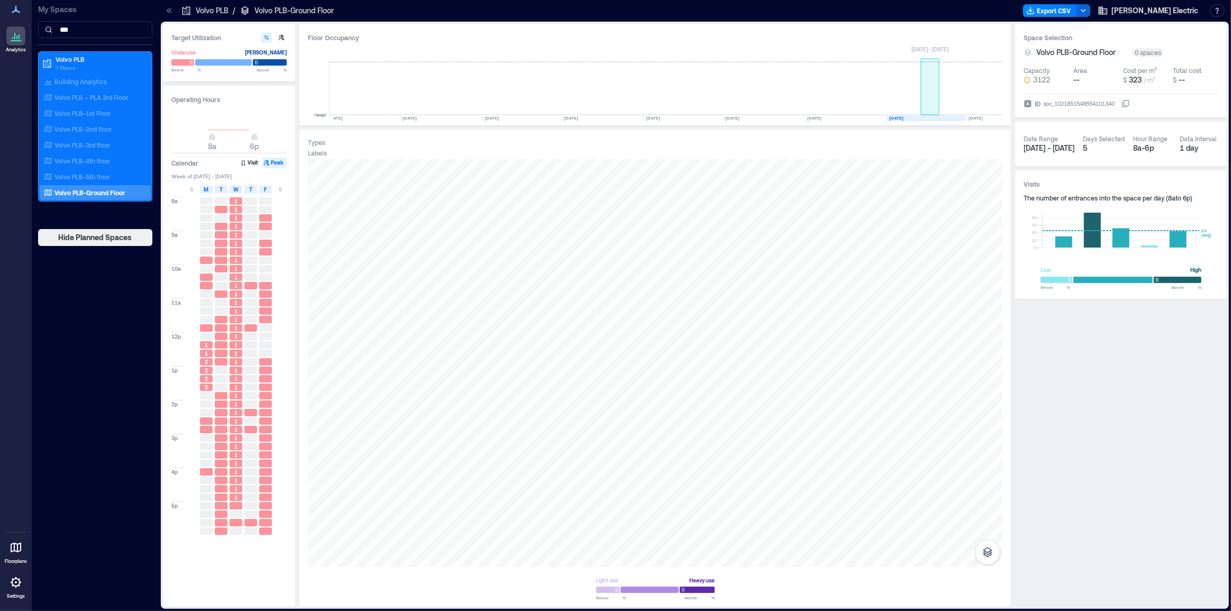
click at [928, 108] on rect at bounding box center [930, 88] width 19 height 53
click at [252, 166] on button "Visit" at bounding box center [250, 163] width 22 height 11
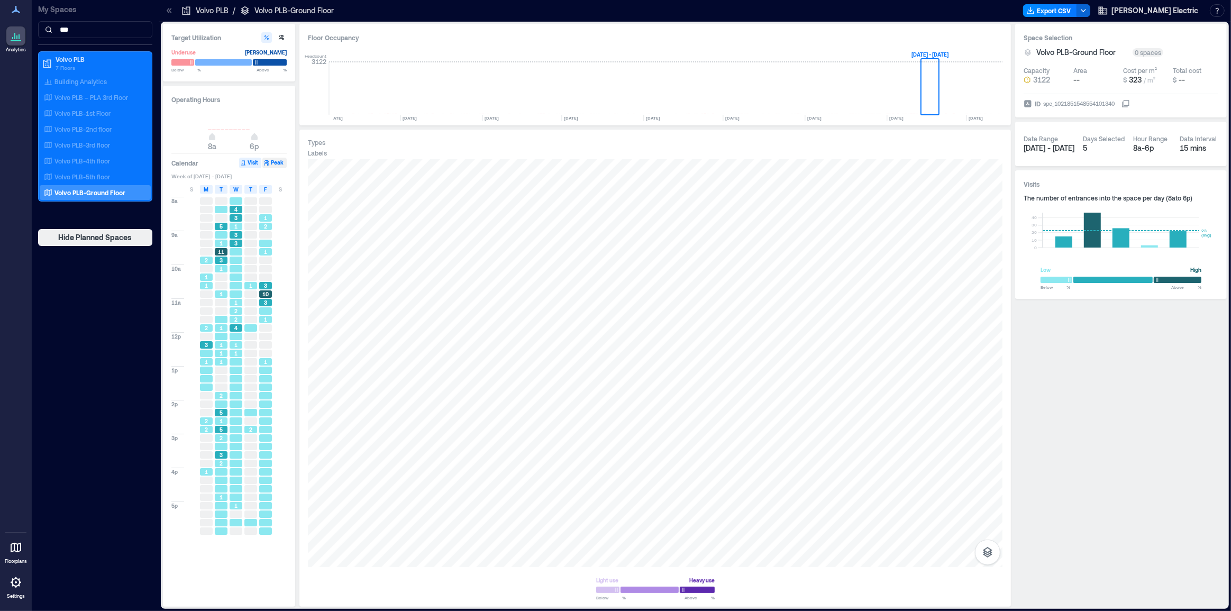
click at [270, 160] on button "Peak" at bounding box center [274, 163] width 24 height 11
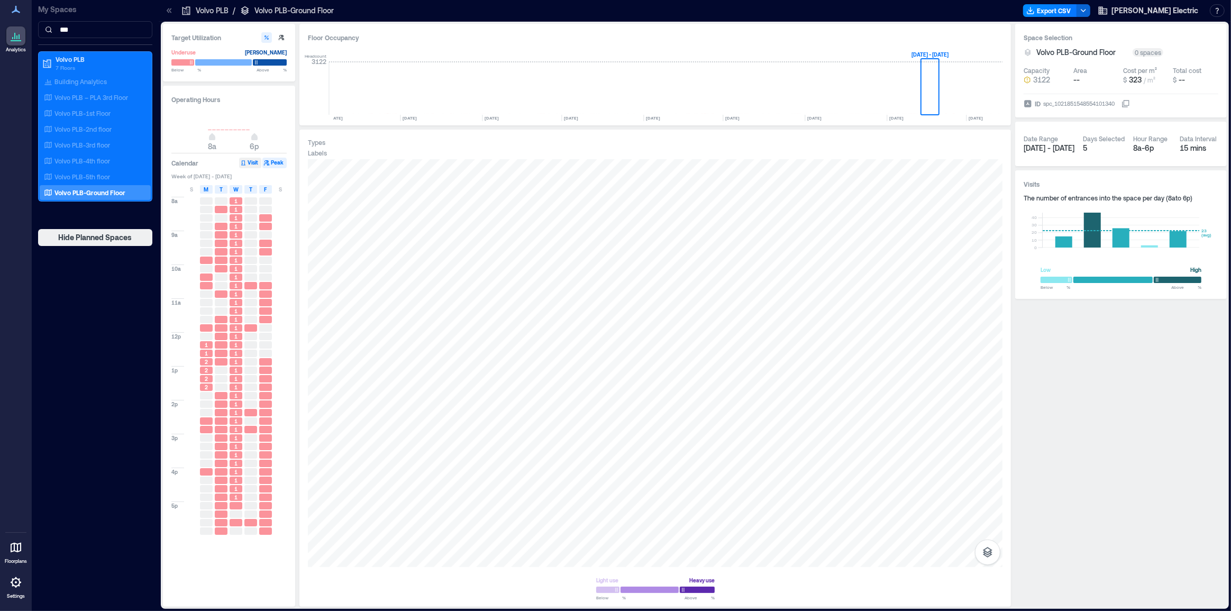
click at [253, 161] on button "Visit" at bounding box center [250, 163] width 22 height 11
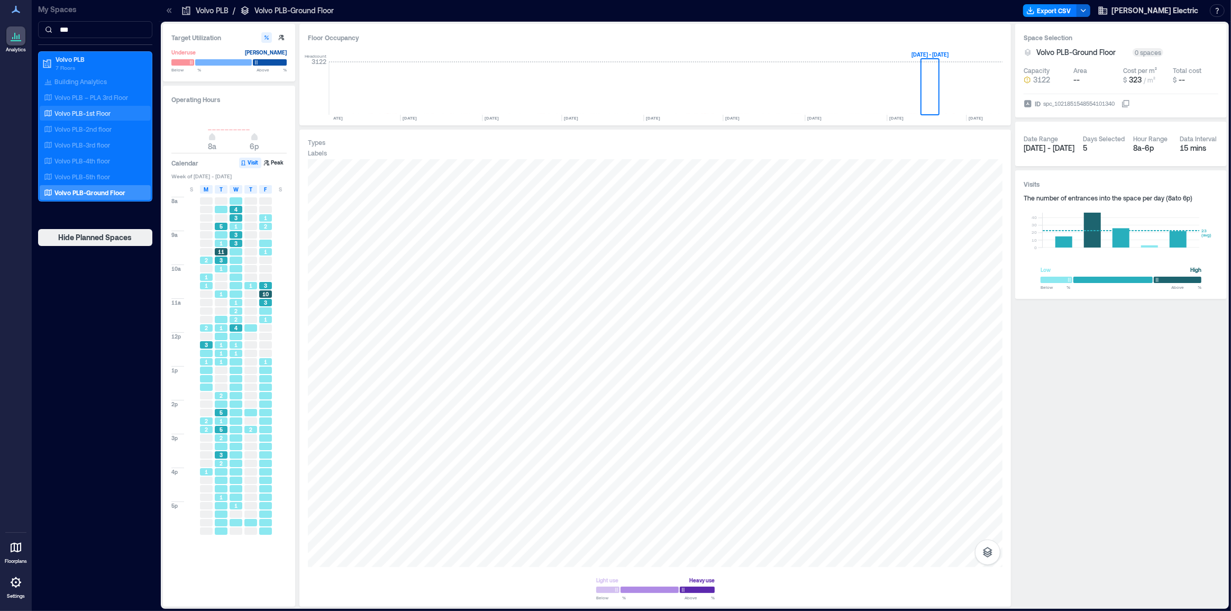
click at [92, 113] on p "Volvo PLB-1st Floor" at bounding box center [82, 113] width 56 height 8
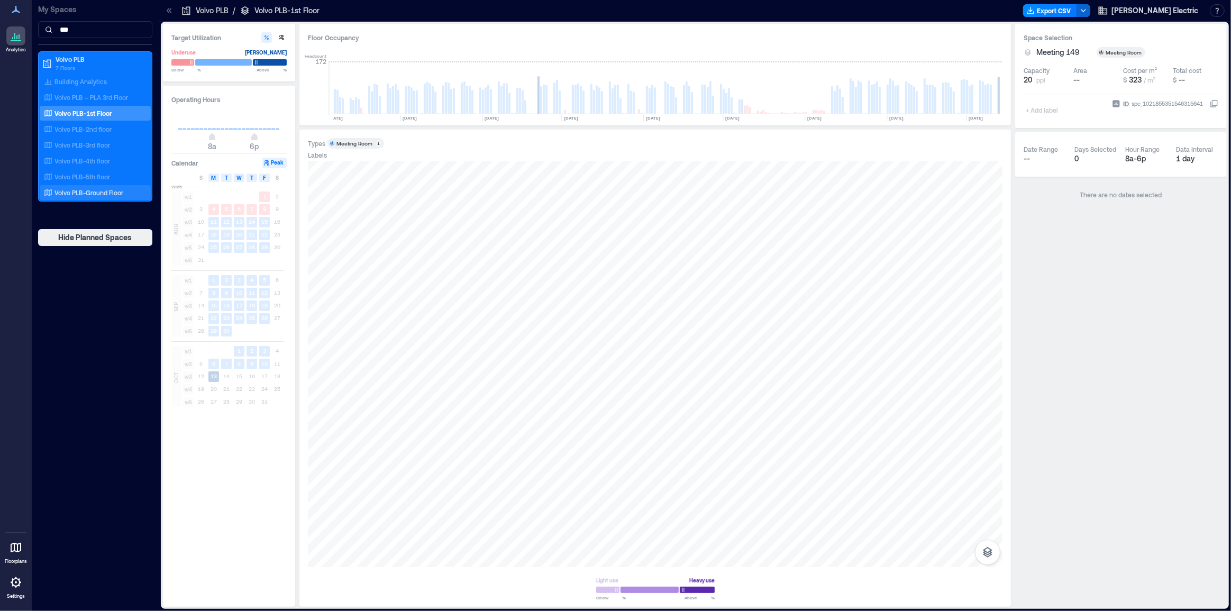
click at [102, 190] on p "Volvo PLB-Ground Floor" at bounding box center [88, 192] width 69 height 8
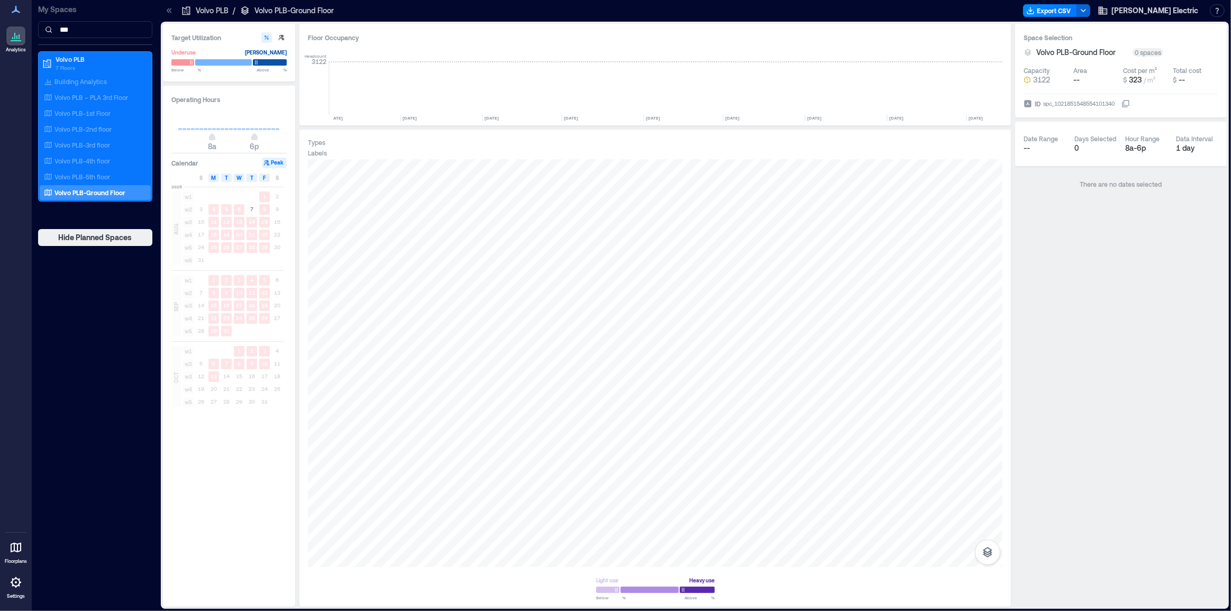
click at [125, 195] on div "Volvo PLB-Ground Floor" at bounding box center [93, 192] width 103 height 11
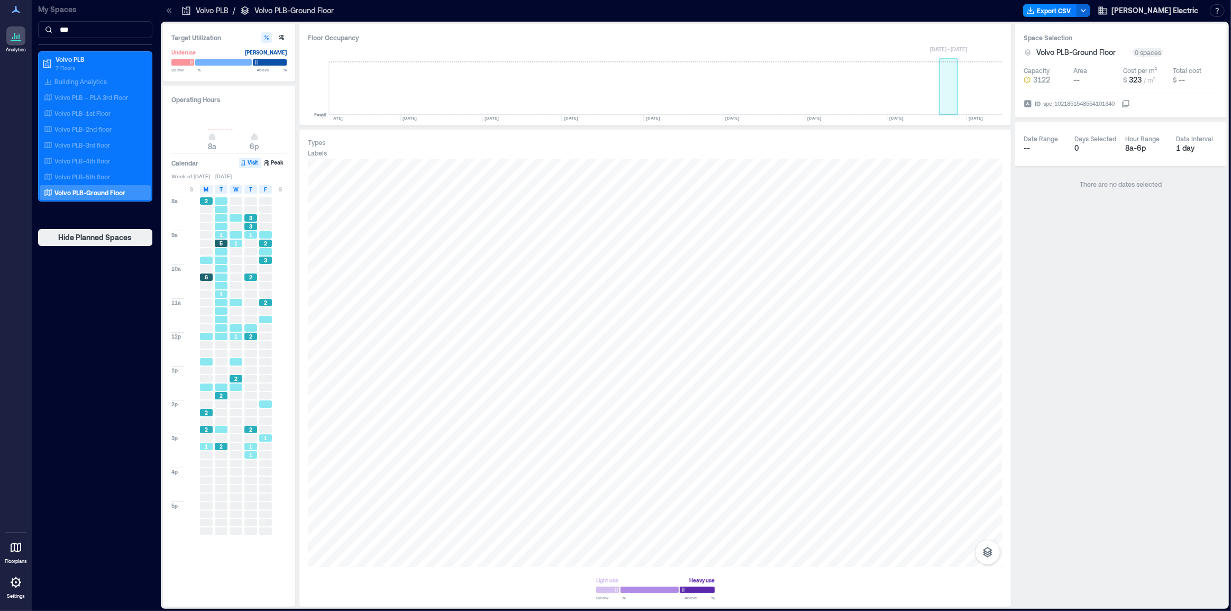
click at [947, 112] on rect at bounding box center [948, 88] width 19 height 53
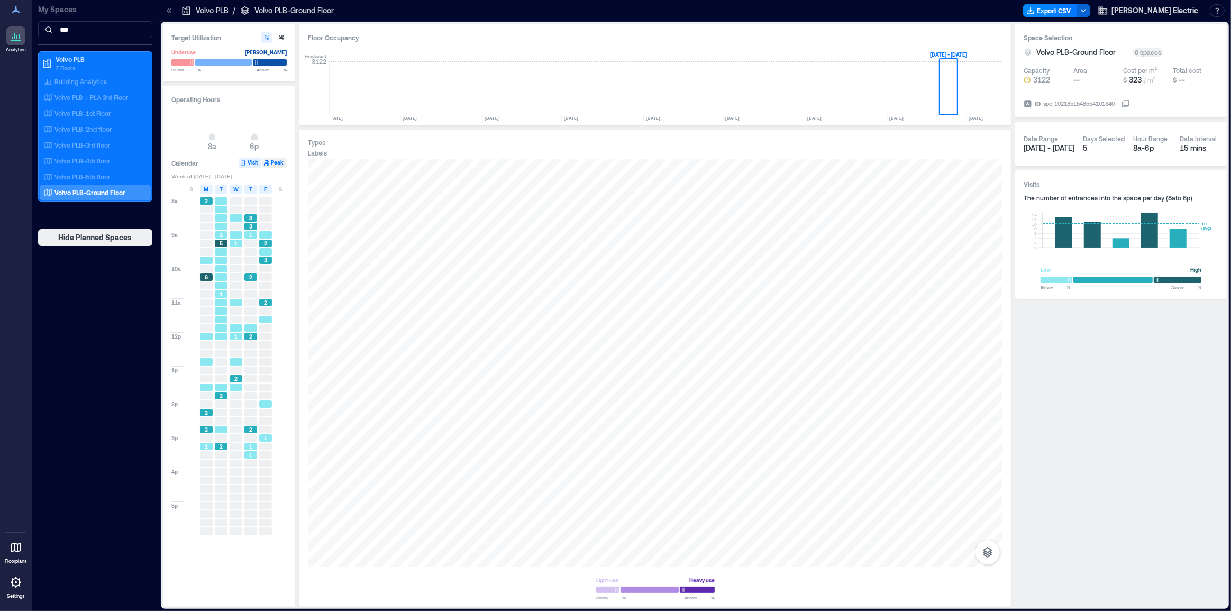
click at [278, 164] on button "Peak" at bounding box center [274, 163] width 24 height 11
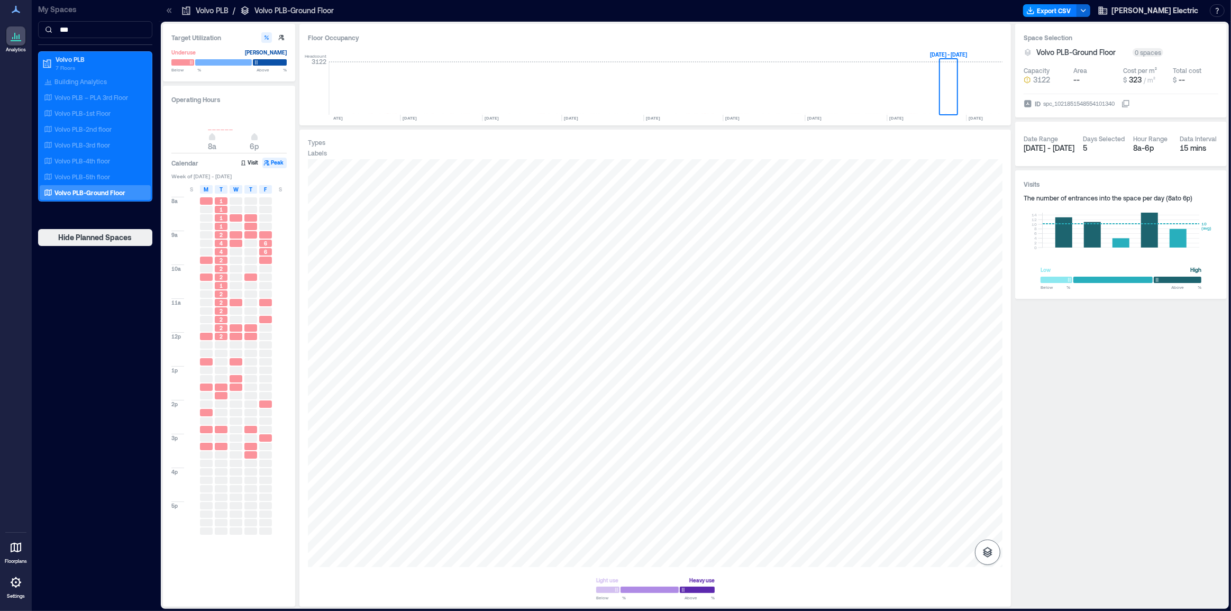
click at [986, 551] on icon "button" at bounding box center [988, 552] width 10 height 11
click at [987, 503] on p "Sensors" at bounding box center [987, 505] width 20 height 6
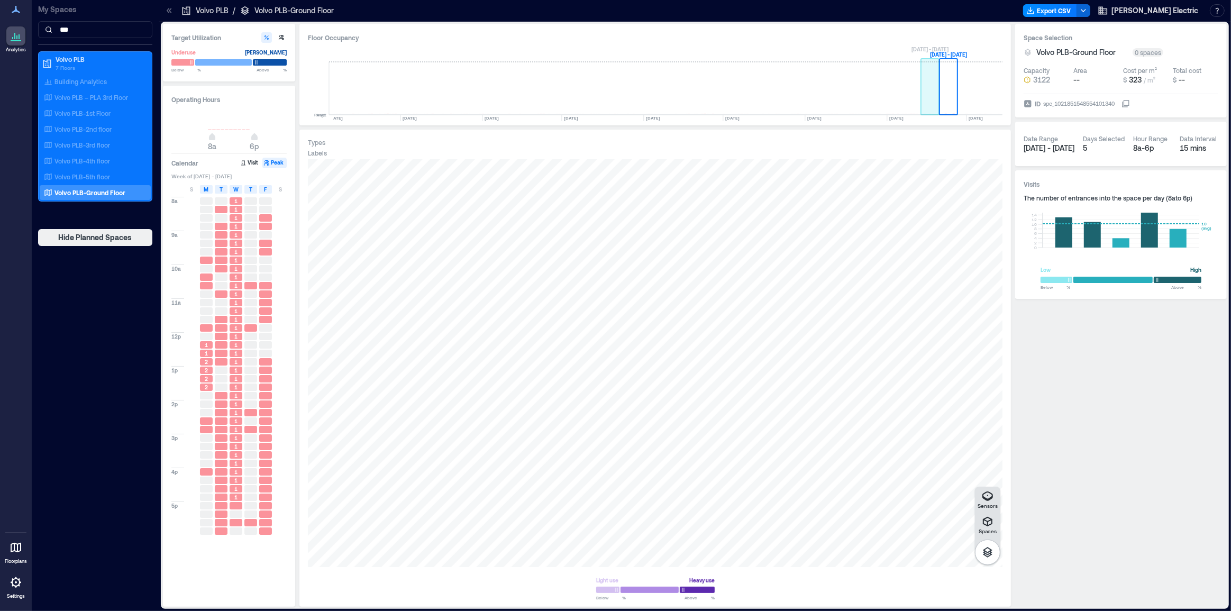
click at [924, 86] on rect at bounding box center [930, 88] width 19 height 53
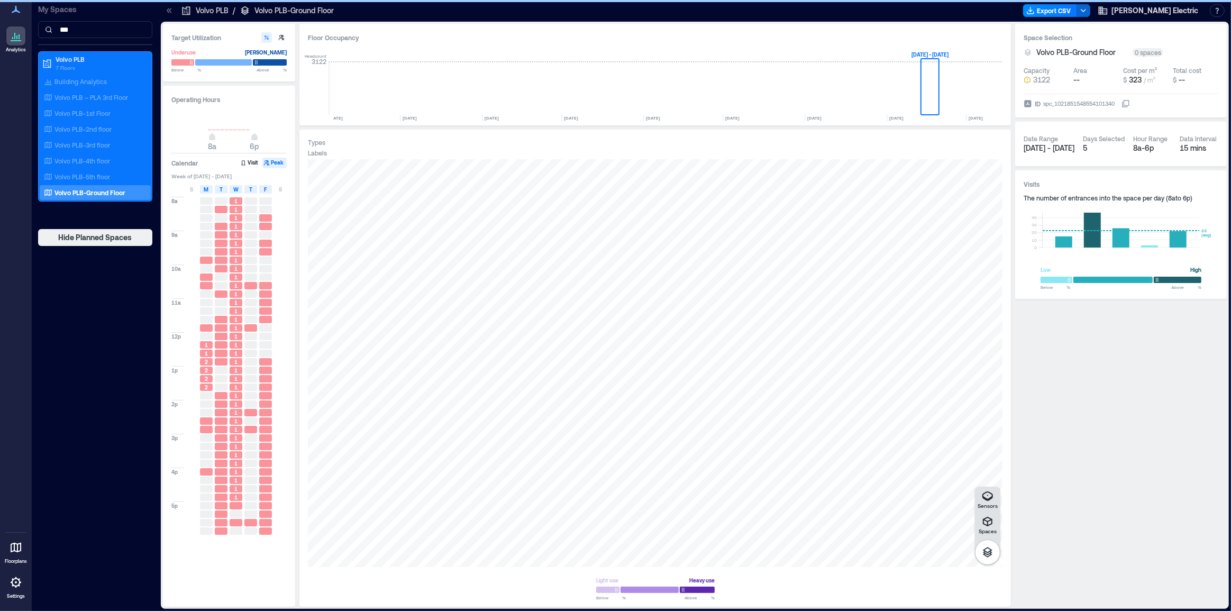
click at [217, 224] on div at bounding box center [221, 226] width 13 height 7
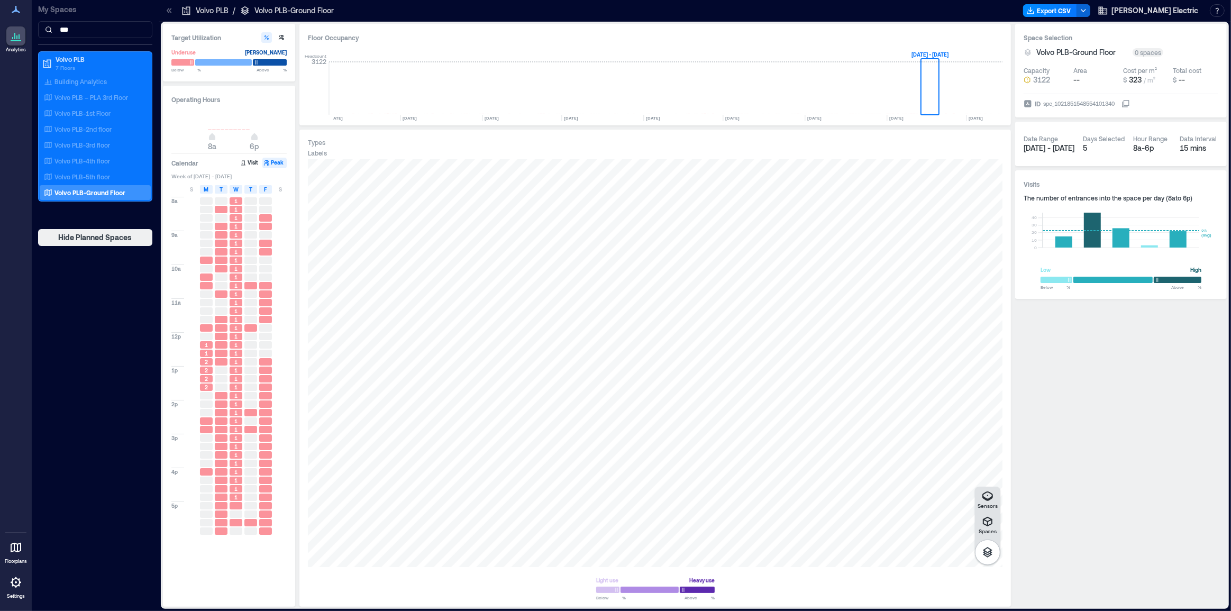
click at [218, 210] on div at bounding box center [221, 209] width 13 height 7
